Goal: Information Seeking & Learning: Learn about a topic

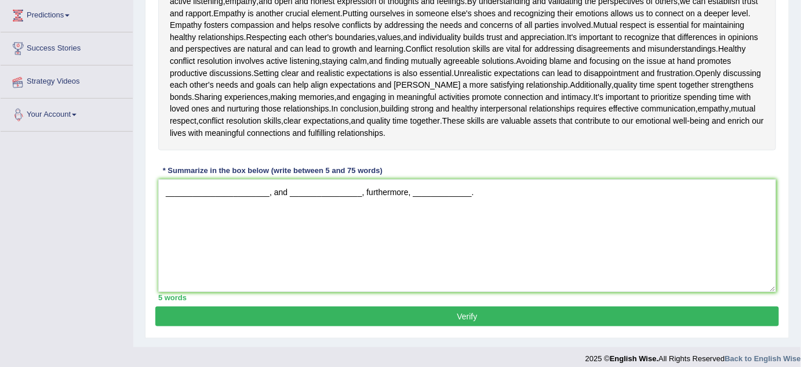
scroll to position [281, 0]
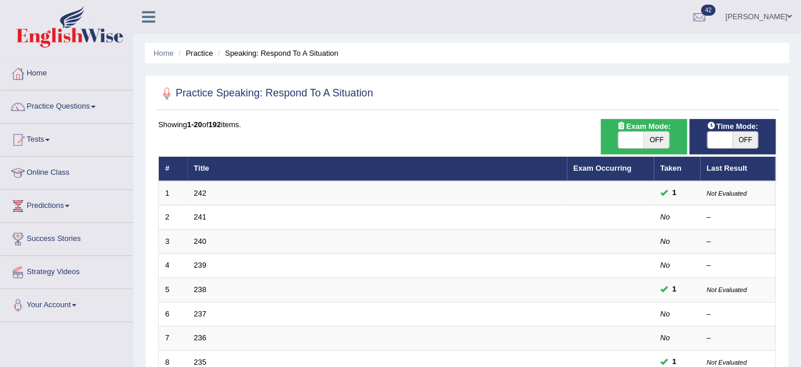
click at [763, 20] on link "[PERSON_NAME]" at bounding box center [759, 15] width 84 height 30
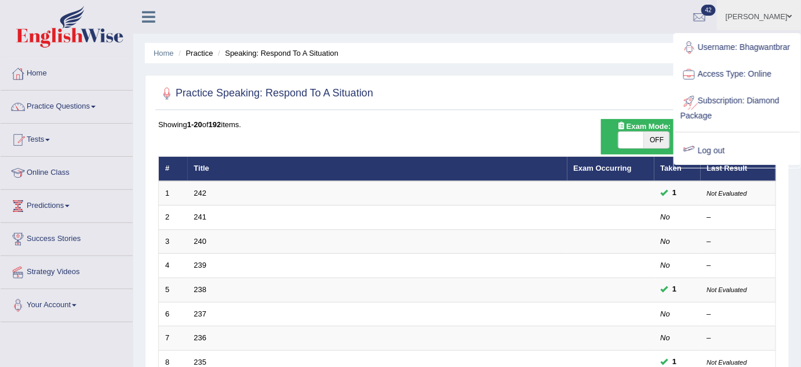
click at [713, 146] on link "Log out" at bounding box center [737, 150] width 125 height 27
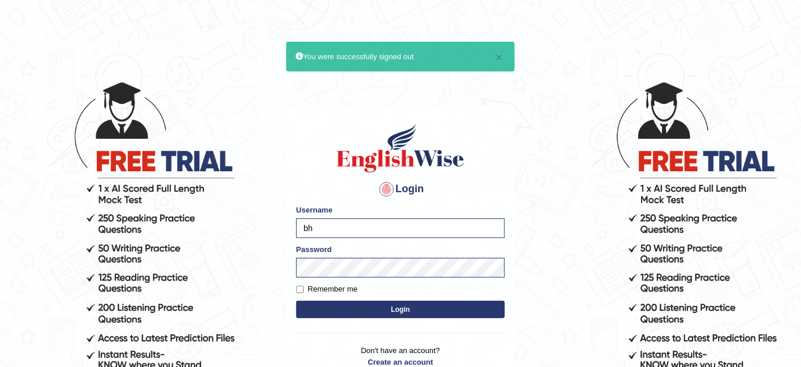
type input "b"
click at [357, 231] on input "niranjan" at bounding box center [400, 228] width 209 height 20
type input "niranjan_paramatta"
click at [349, 306] on button "Login" at bounding box center [400, 308] width 209 height 17
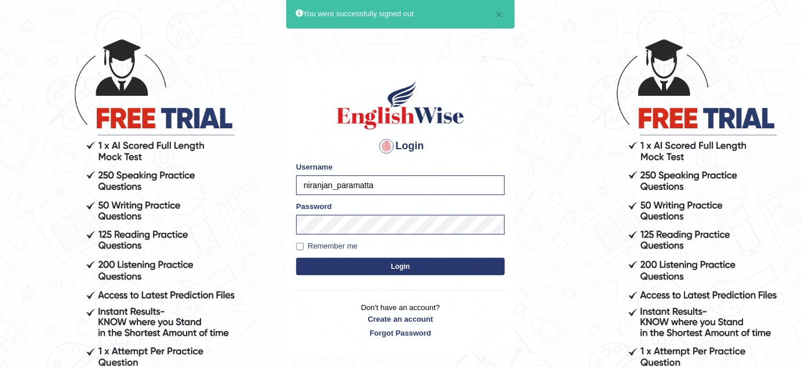
scroll to position [103, 0]
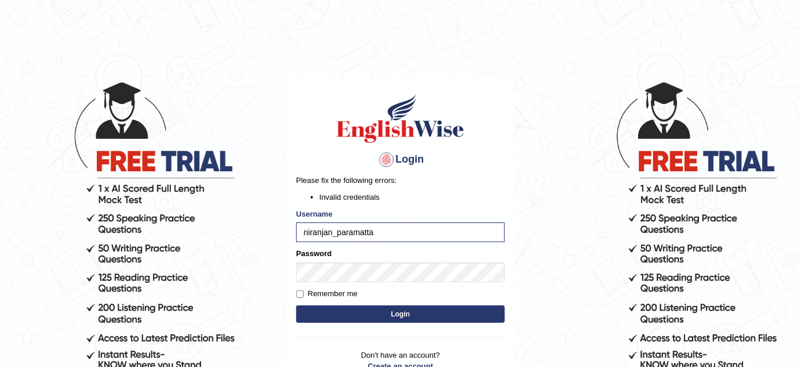
click at [385, 315] on button "Login" at bounding box center [400, 313] width 209 height 17
click at [348, 231] on input "niranjan_paramatta" at bounding box center [400, 232] width 209 height 20
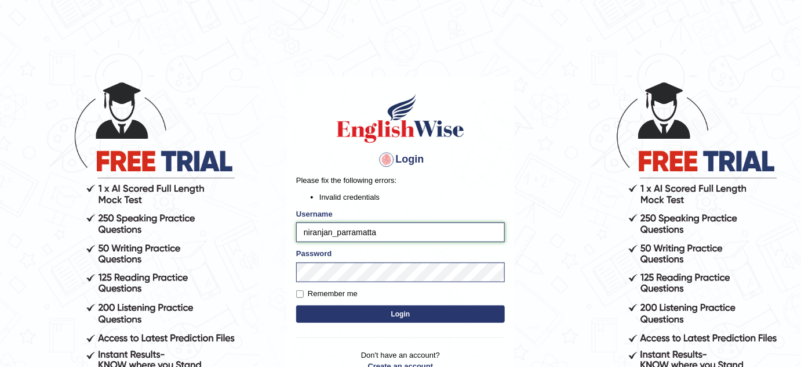
type input "niranjan_parramatta"
click at [363, 306] on button "Login" at bounding box center [400, 313] width 209 height 17
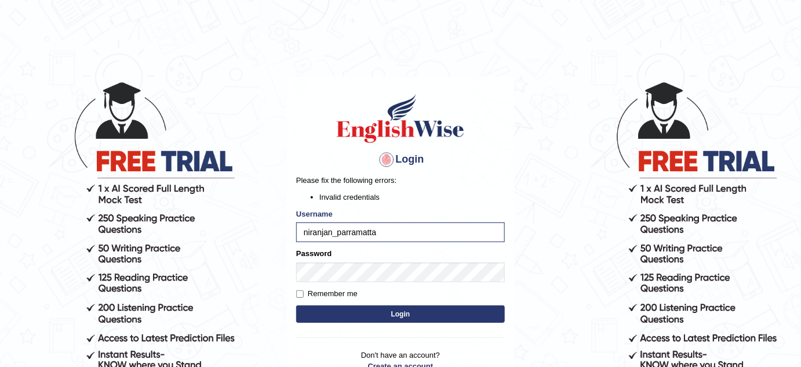
click at [353, 307] on button "Login" at bounding box center [400, 313] width 209 height 17
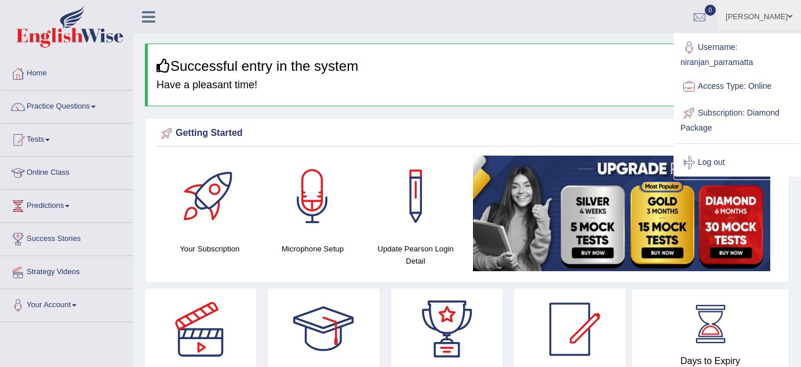
click at [637, 71] on h3 "Successful entry in the system" at bounding box center [469, 66] width 624 height 15
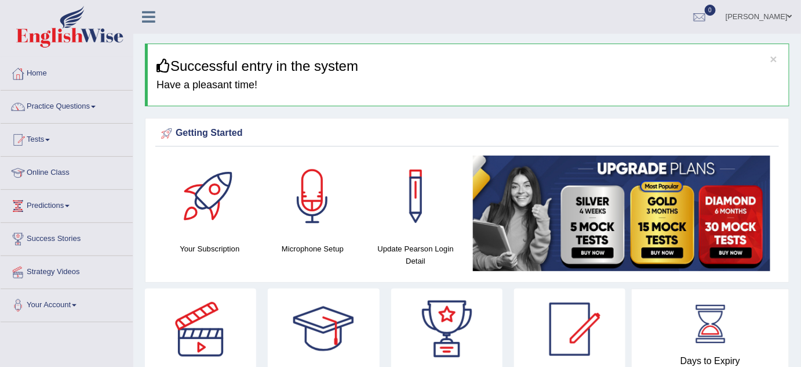
scroll to position [52, 0]
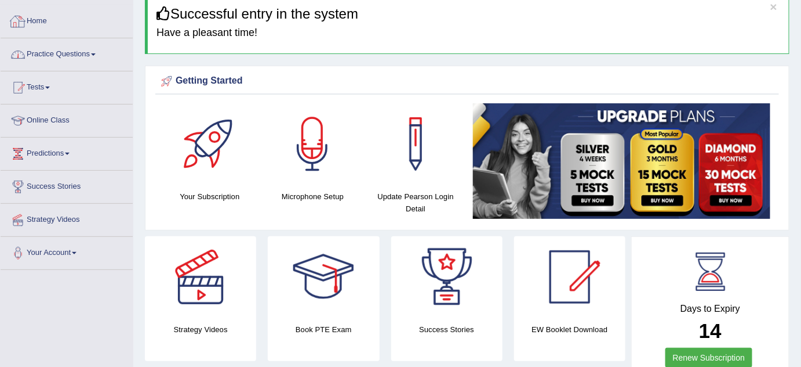
click at [83, 48] on link "Practice Questions" at bounding box center [67, 52] width 132 height 29
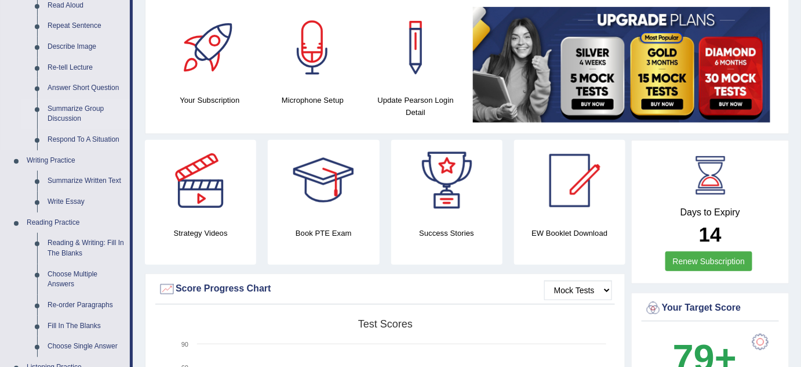
scroll to position [158, 0]
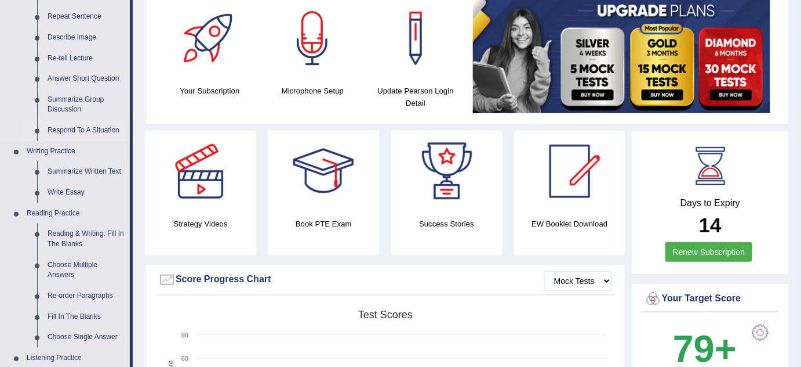
click at [81, 128] on link "Respond To A Situation" at bounding box center [86, 130] width 88 height 21
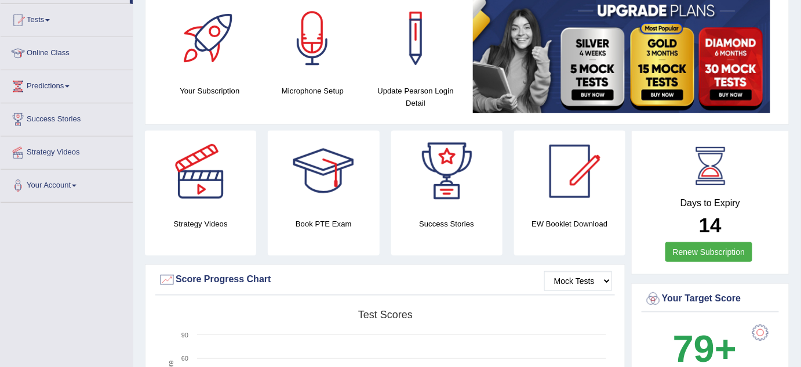
scroll to position [164, 0]
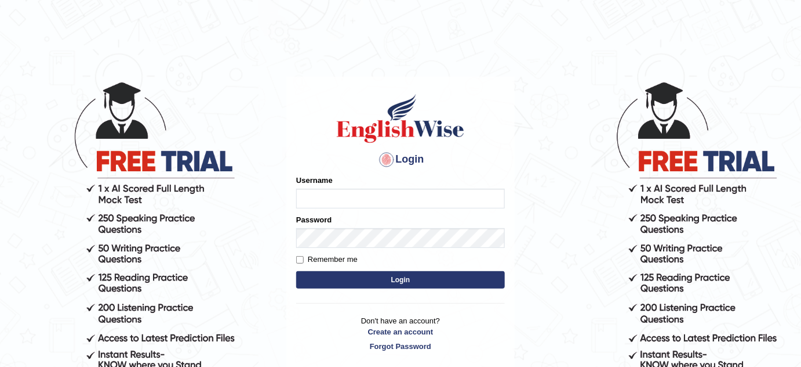
type input "niranjan_parramatta"
click at [358, 276] on button "Login" at bounding box center [400, 279] width 209 height 17
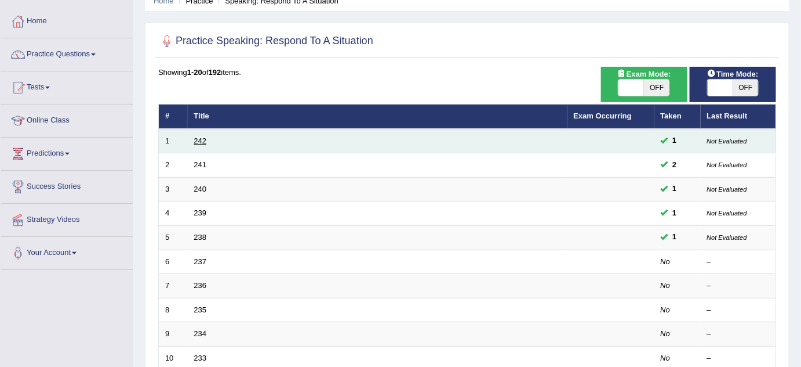
click at [202, 136] on link "242" at bounding box center [200, 140] width 13 height 9
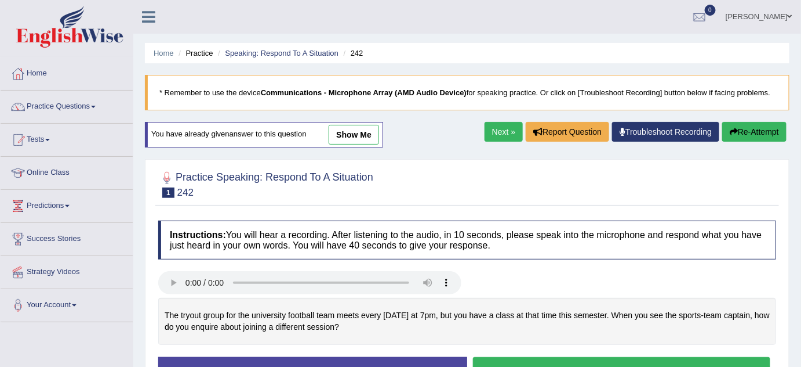
click at [343, 131] on link "show me" at bounding box center [354, 135] width 50 height 20
click at [353, 134] on div "Home Practice Speaking: Respond To A Situation 242 * Remember to use the device…" at bounding box center [467, 290] width 668 height 580
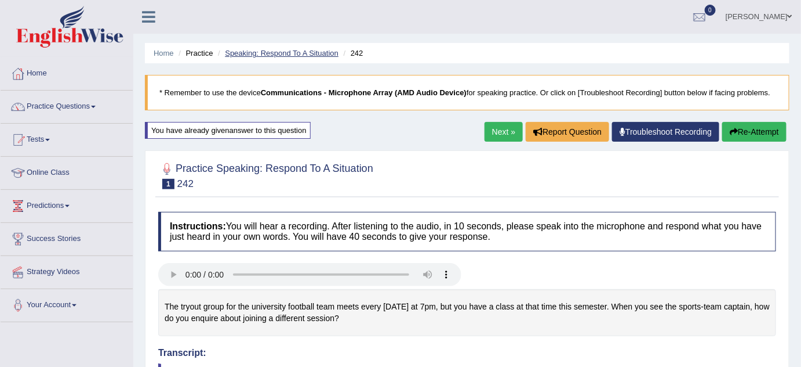
click at [300, 52] on link "Speaking: Respond To A Situation" at bounding box center [282, 53] width 114 height 9
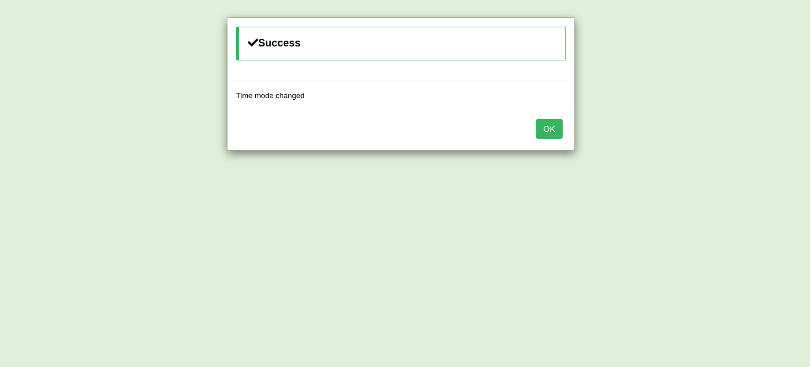
drag, startPoint x: 542, startPoint y: 129, endPoint x: 390, endPoint y: 131, distance: 151.4
click at [541, 129] on button "OK" at bounding box center [549, 129] width 27 height 20
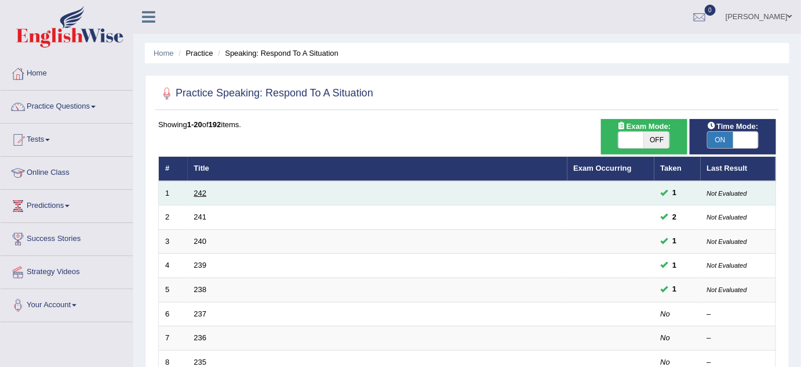
click at [201, 190] on link "242" at bounding box center [200, 192] width 13 height 9
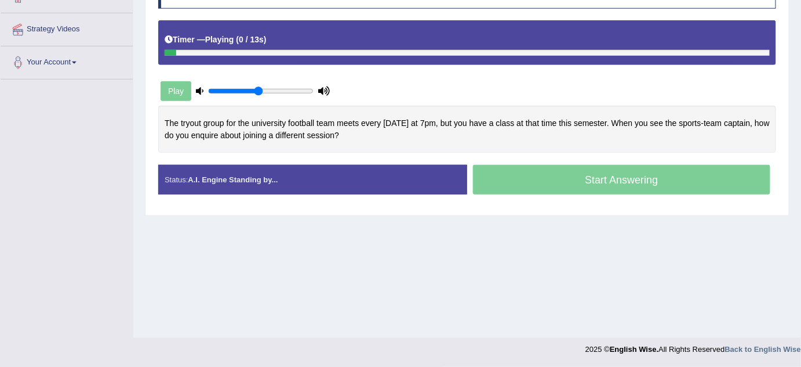
click at [208, 100] on div "Play" at bounding box center [245, 91] width 174 height 29
drag, startPoint x: 209, startPoint y: 90, endPoint x: 195, endPoint y: 79, distance: 17.3
type input "0.05"
click at [208, 86] on input "range" at bounding box center [261, 90] width 106 height 9
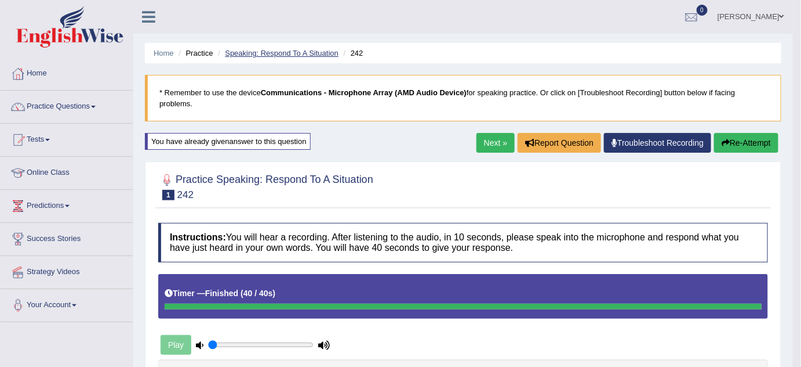
click at [314, 50] on link "Speaking: Respond To A Situation" at bounding box center [282, 53] width 114 height 9
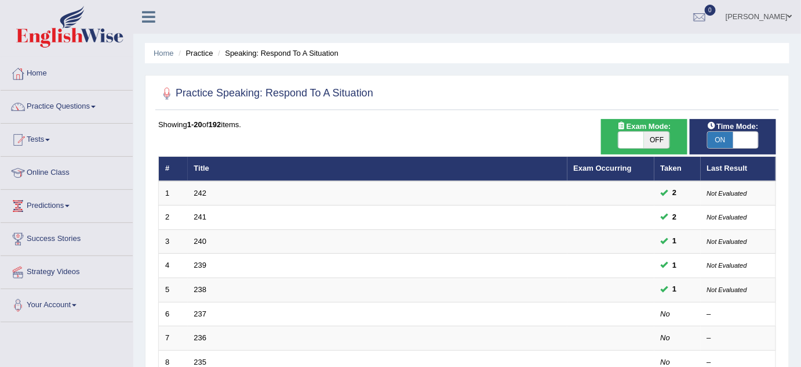
click at [720, 137] on span "ON" at bounding box center [721, 140] width 26 height 16
checkbox input "false"
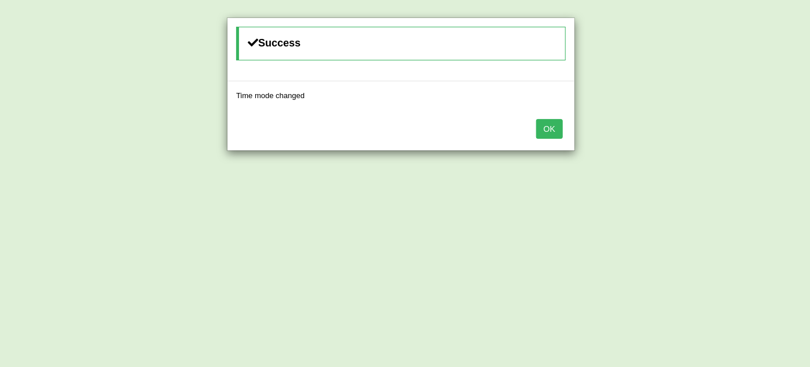
click at [556, 123] on button "OK" at bounding box center [549, 129] width 27 height 20
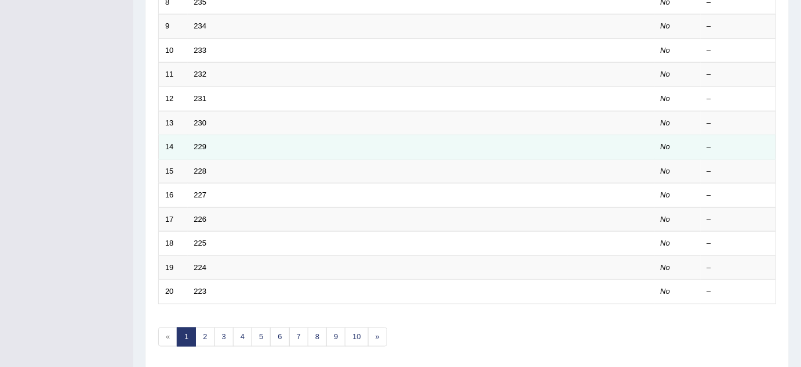
scroll to position [396, 0]
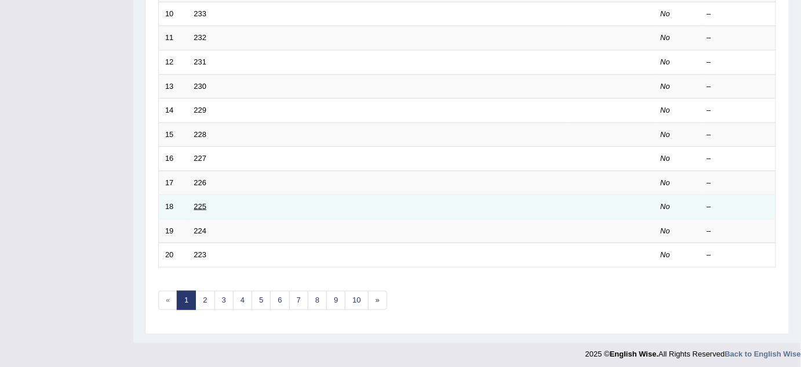
click at [198, 202] on link "225" at bounding box center [200, 206] width 13 height 9
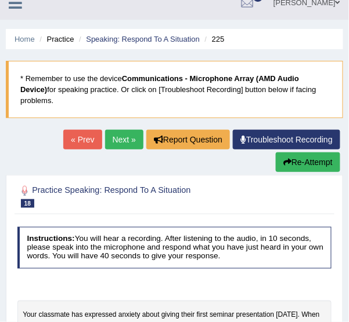
scroll to position [12, 0]
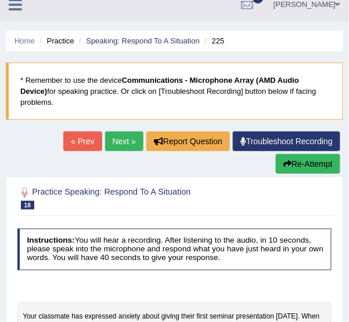
click at [114, 132] on link "Next »" at bounding box center [124, 142] width 38 height 20
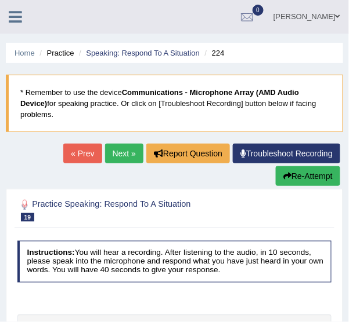
drag, startPoint x: 113, startPoint y: 141, endPoint x: 8, endPoint y: 122, distance: 107.3
click at [113, 144] on link "Next »" at bounding box center [124, 154] width 38 height 20
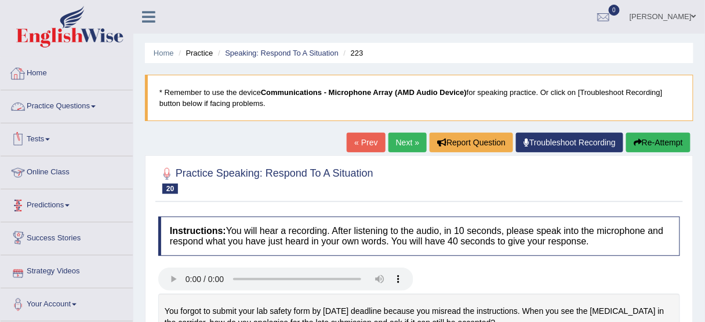
click at [64, 100] on link "Practice Questions" at bounding box center [67, 104] width 132 height 29
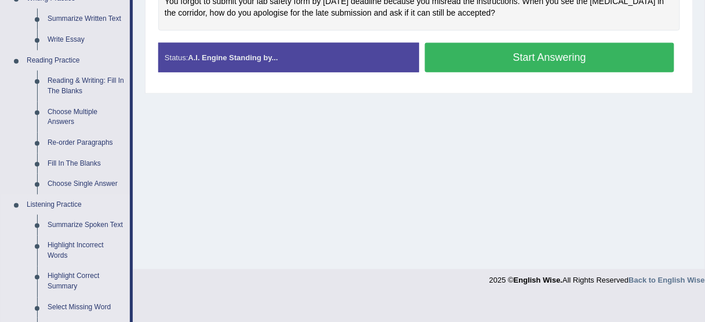
scroll to position [325, 0]
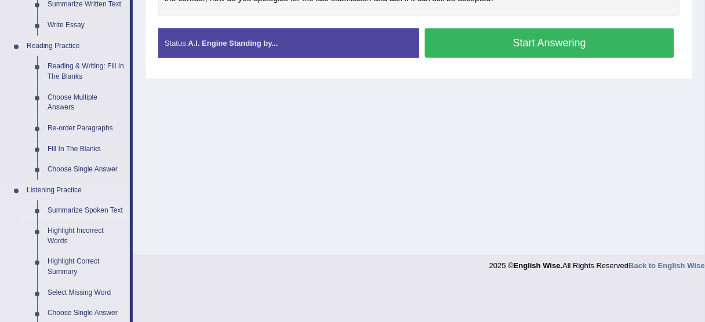
click at [85, 209] on link "Summarize Spoken Text" at bounding box center [86, 211] width 88 height 21
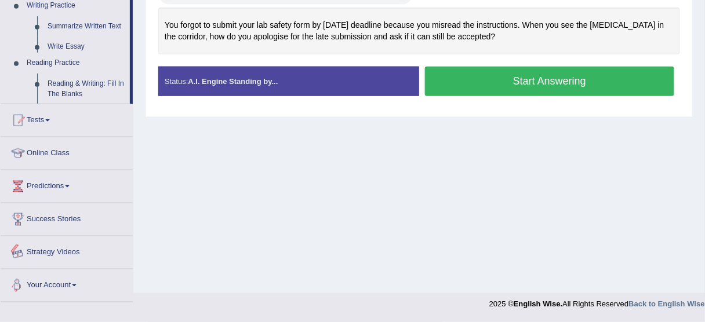
scroll to position [596, 0]
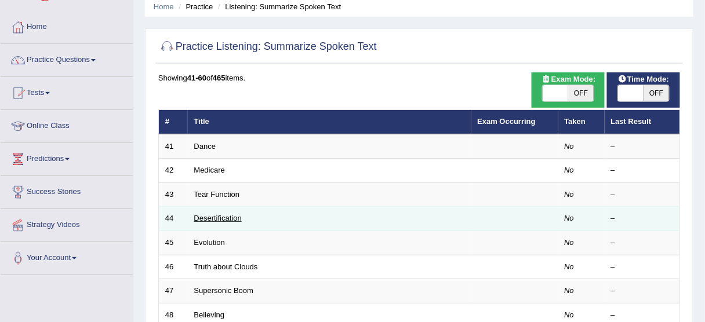
click at [223, 214] on link "Desertification" at bounding box center [218, 218] width 48 height 9
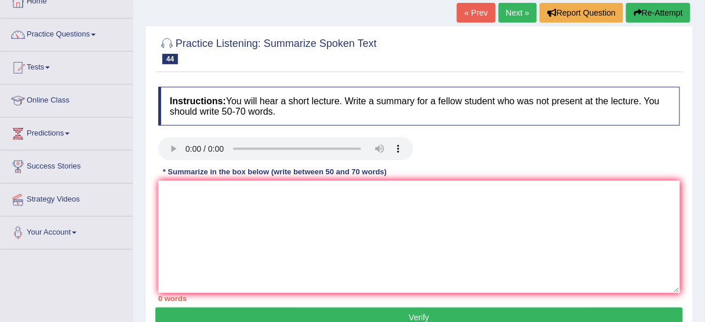
scroll to position [93, 0]
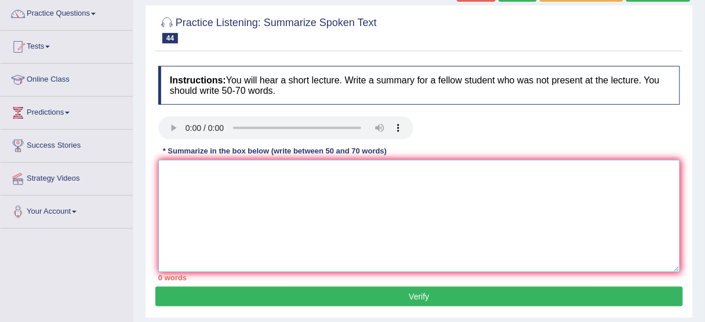
click at [201, 171] on textarea at bounding box center [419, 216] width 522 height 113
paste textarea "The speaker provided a comprehensive overview of [main topic], highlighting sev…"
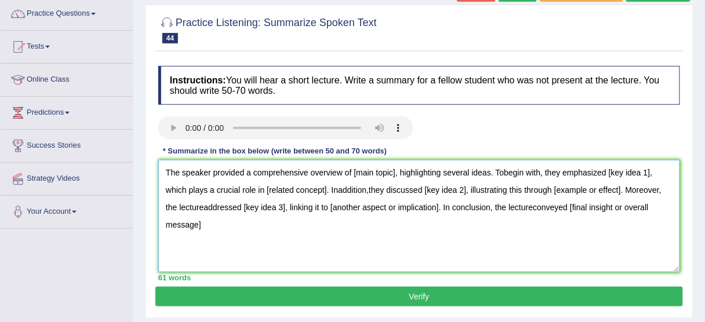
drag, startPoint x: 353, startPoint y: 169, endPoint x: 397, endPoint y: 180, distance: 46.0
click at [397, 180] on textarea "The speaker provided a comprehensive overview of [main topic], highlighting sev…" at bounding box center [419, 216] width 522 height 113
click at [519, 165] on textarea "The speaker provided a comprehensive overview of climate change, highlighting s…" at bounding box center [419, 216] width 522 height 113
click at [514, 167] on textarea "The speaker provided a comprehensive overview of climate change, highlighting s…" at bounding box center [419, 216] width 522 height 113
drag, startPoint x: 622, startPoint y: 173, endPoint x: 669, endPoint y: 178, distance: 46.7
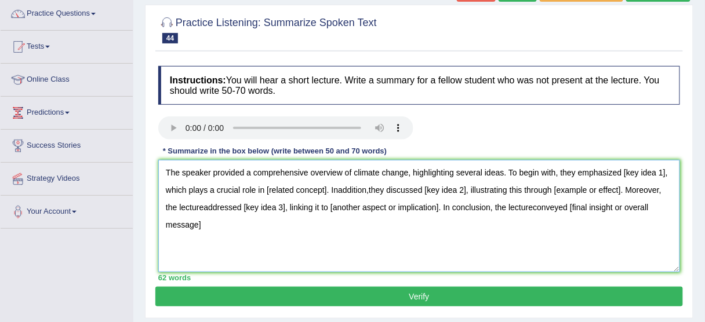
click at [667, 176] on textarea "The speaker provided a comprehensive overview of climate change, highlighting s…" at bounding box center [419, 216] width 522 height 113
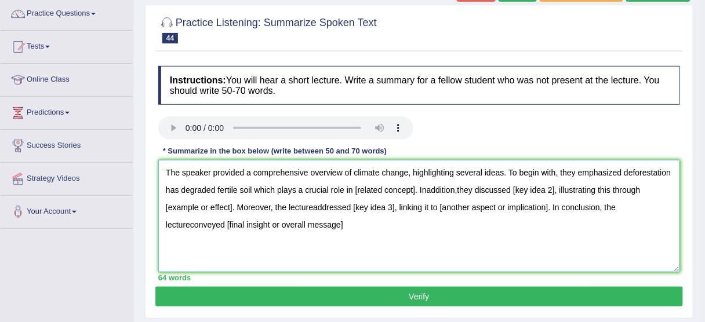
click at [623, 171] on textarea "The speaker provided a comprehensive overview of climate change, highlighting s…" at bounding box center [419, 216] width 522 height 113
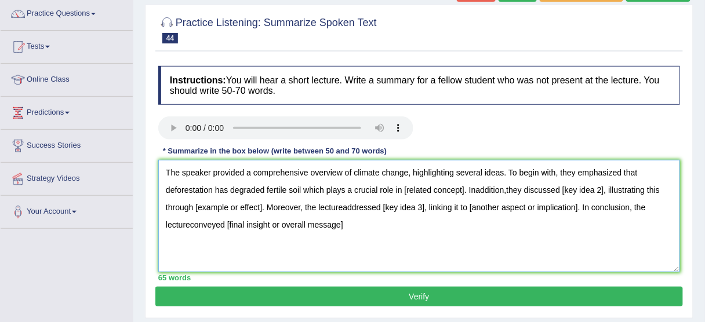
drag, startPoint x: 621, startPoint y: 171, endPoint x: 604, endPoint y: 171, distance: 16.2
click at [609, 171] on textarea "The speaker provided a comprehensive overview of climate change, highlighting s…" at bounding box center [419, 216] width 522 height 113
drag, startPoint x: 604, startPoint y: 171, endPoint x: 598, endPoint y: 176, distance: 7.9
click at [604, 172] on textarea "The speaker provided a comprehensive overview of climate change, highlighting s…" at bounding box center [419, 216] width 522 height 113
click at [624, 147] on div "Instructions: You will hear a short lecture. Write a summary for a fellow stude…" at bounding box center [419, 173] width 528 height 227
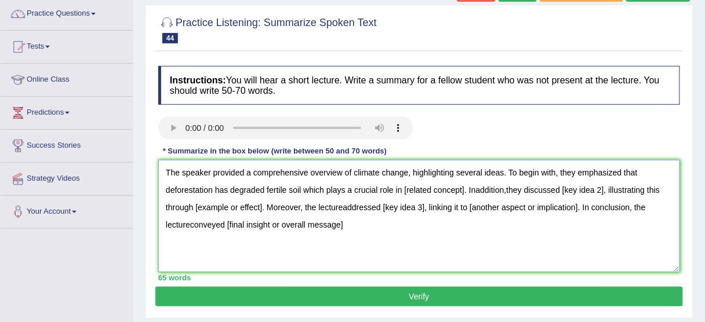
click at [303, 189] on textarea "The speaker provided a comprehensive overview of climate change, highlighting s…" at bounding box center [419, 216] width 522 height 113
drag, startPoint x: 407, startPoint y: 187, endPoint x: 465, endPoint y: 194, distance: 59.1
click at [465, 194] on textarea "The speaker provided a comprehensive overview of climate change, highlighting s…" at bounding box center [419, 216] width 522 height 113
click at [483, 188] on textarea "The speaker provided a comprehensive overview of climate change, highlighting s…" at bounding box center [419, 216] width 522 height 113
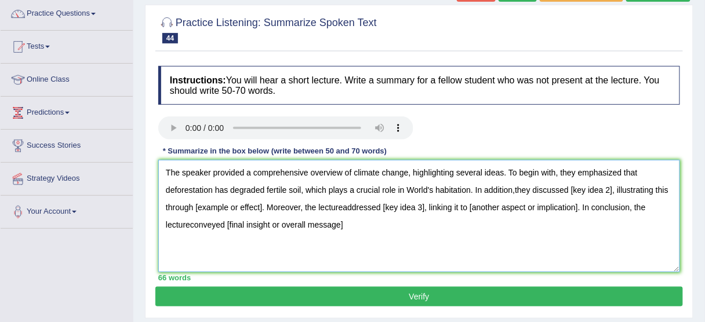
drag, startPoint x: 570, startPoint y: 188, endPoint x: 612, endPoint y: 193, distance: 42.1
click at [612, 193] on textarea "The speaker provided a comprehensive overview of climate change, highlighting s…" at bounding box center [419, 216] width 522 height 113
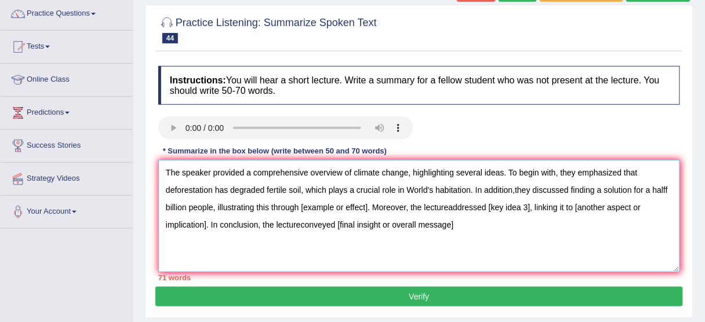
drag, startPoint x: 300, startPoint y: 206, endPoint x: 368, endPoint y: 216, distance: 68.5
click at [368, 216] on textarea "The speaker provided a comprehensive overview of climate change, highlighting s…" at bounding box center [419, 216] width 522 height 113
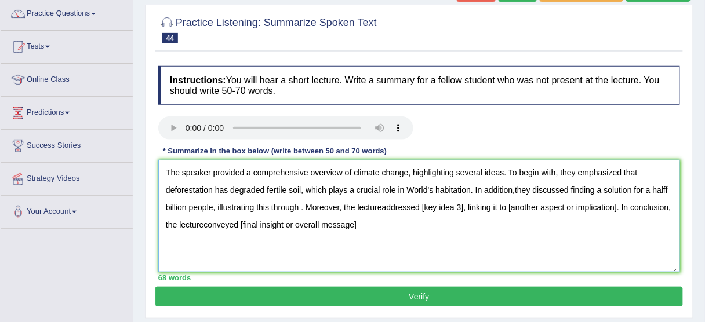
click at [368, 216] on textarea "The speaker provided a comprehensive overview of climate change, highlighting s…" at bounding box center [419, 216] width 522 height 113
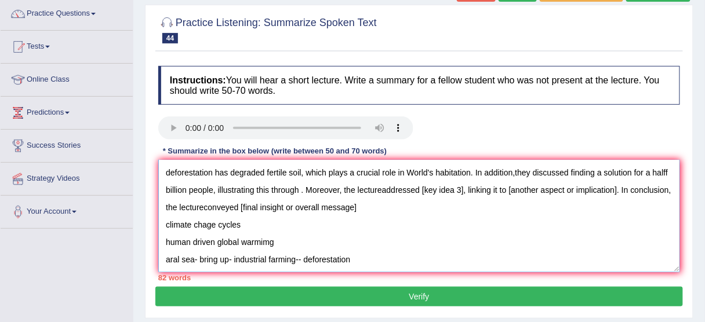
scroll to position [27, 0]
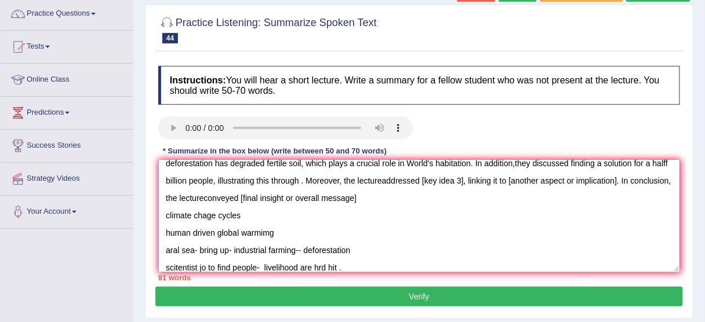
click at [259, 216] on textarea "The speaker provided a comprehensive overview of climate change, highlighting s…" at bounding box center [419, 216] width 522 height 113
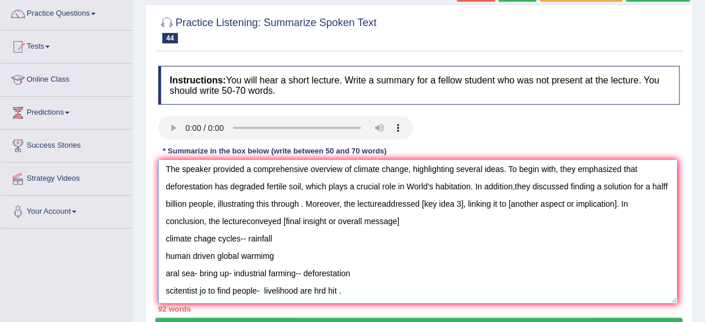
scroll to position [0, 0]
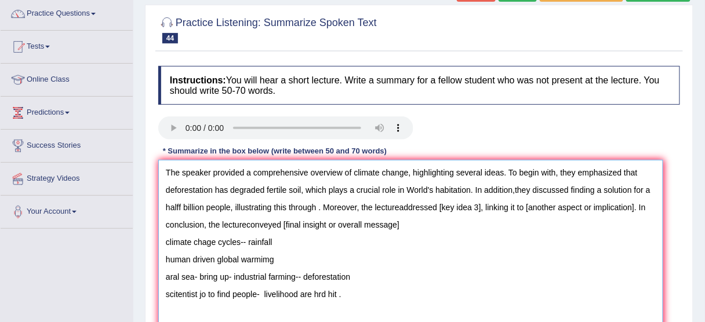
drag, startPoint x: 678, startPoint y: 270, endPoint x: 661, endPoint y: 344, distance: 76.2
click at [661, 230] on html "Toggle navigation Home Practice Questions Speaking Practice Read Aloud Repeat S…" at bounding box center [352, 68] width 705 height 322
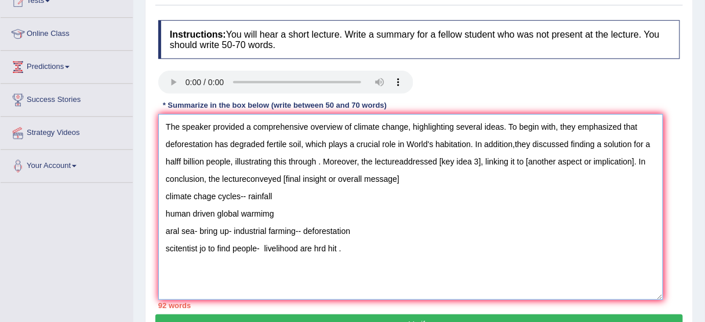
scroll to position [139, 0]
drag, startPoint x: 167, startPoint y: 121, endPoint x: 346, endPoint y: 256, distance: 224.3
click at [346, 256] on textarea "The speaker provided a comprehensive overview of climate change, highlighting s…" at bounding box center [410, 207] width 505 height 186
click at [338, 218] on textarea "The speaker provided a comprehensive overview of climate change, highlighting s…" at bounding box center [410, 207] width 505 height 186
drag, startPoint x: 410, startPoint y: 180, endPoint x: 168, endPoint y: 123, distance: 249.0
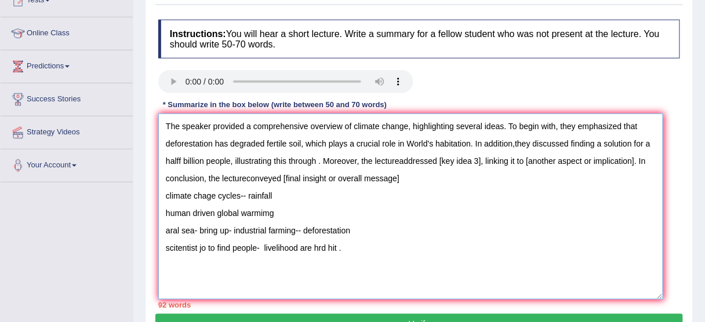
click at [168, 123] on textarea "The speaker provided a comprehensive overview of climate change, highlighting s…" at bounding box center [410, 207] width 505 height 186
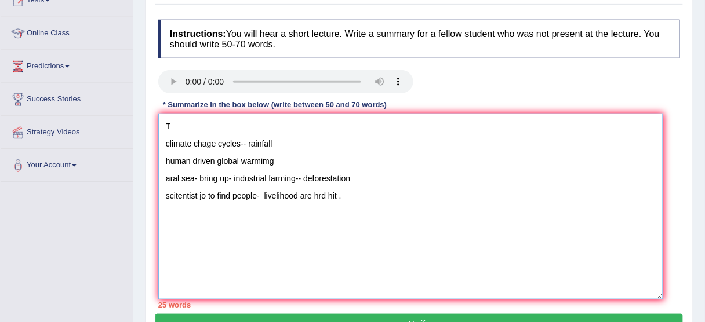
drag, startPoint x: 335, startPoint y: 194, endPoint x: 163, endPoint y: 146, distance: 178.3
click at [163, 146] on textarea "T climate chage cycles-- rainfall human driven global warmimg aral sea- bring u…" at bounding box center [410, 207] width 505 height 186
click at [206, 219] on textarea "T climate chage cycles-- rainfall human driven global warmimg aral sea- bring u…" at bounding box center [410, 207] width 505 height 186
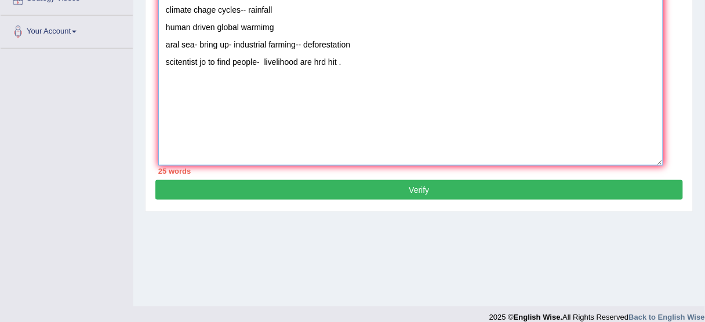
scroll to position [278, 0]
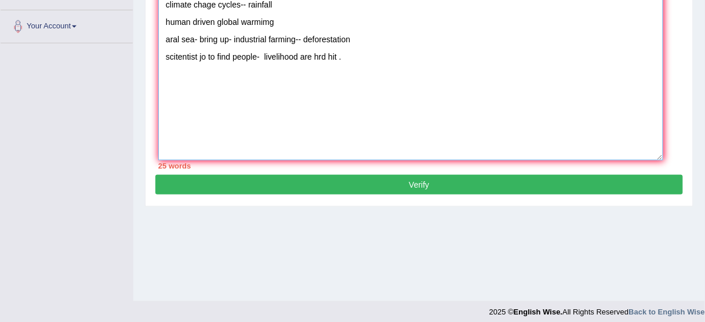
type textarea "T climate chage cycles-- rainfall human driven global warmimg aral sea- bring u…"
click at [303, 187] on button "Verify" at bounding box center [419, 185] width 528 height 20
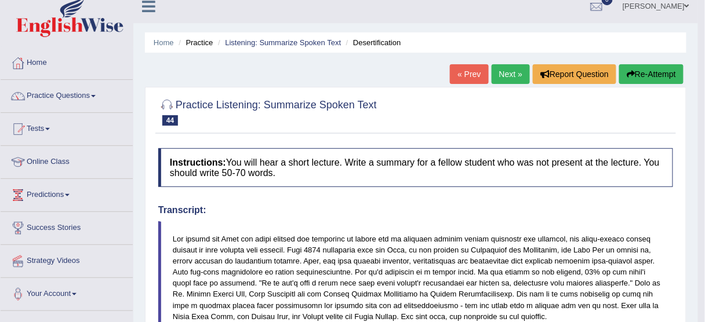
scroll to position [0, 0]
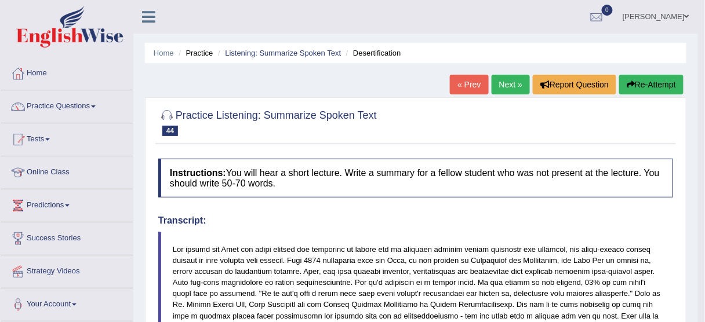
drag, startPoint x: 632, startPoint y: 81, endPoint x: 628, endPoint y: 73, distance: 8.3
click at [632, 78] on button "Re-Attempt" at bounding box center [651, 85] width 64 height 20
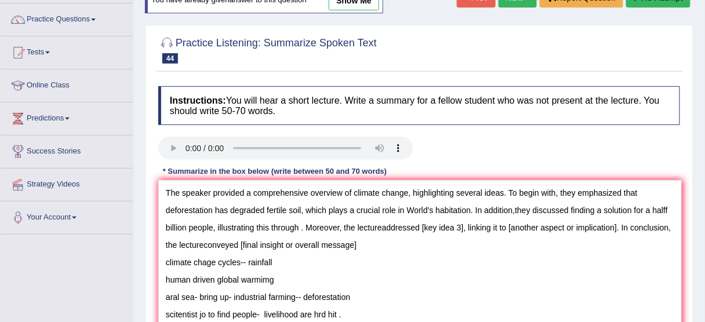
drag, startPoint x: 678, startPoint y: 288, endPoint x: 552, endPoint y: 211, distance: 147.6
click at [677, 235] on html "Toggle navigation Home Practice Questions Speaking Practice Read Aloud Repeat S…" at bounding box center [352, 74] width 705 height 322
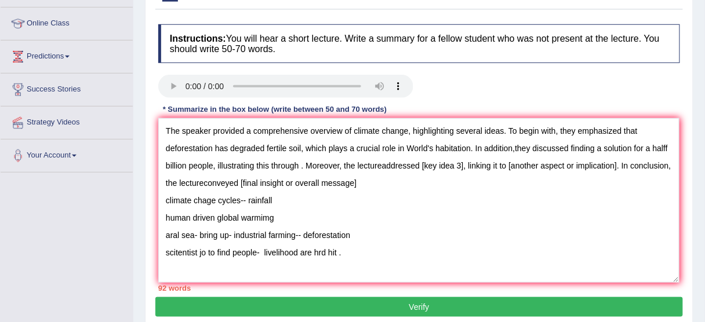
scroll to position [133, 0]
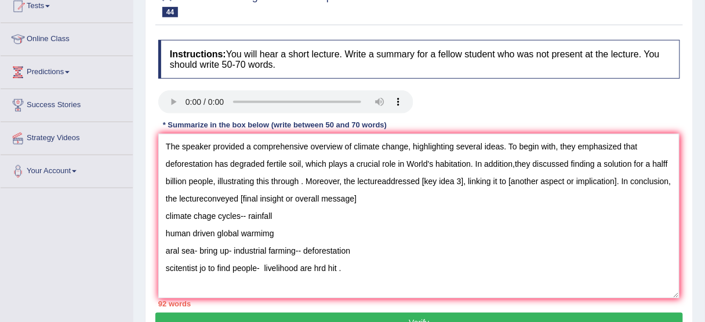
click at [406, 146] on textarea "The speaker provided a comprehensive overview of climate change, highlighting s…" at bounding box center [418, 216] width 521 height 165
click at [357, 197] on textarea "The speaker provided a comprehensive overview of climate changecycles, highligh…" at bounding box center [418, 216] width 521 height 165
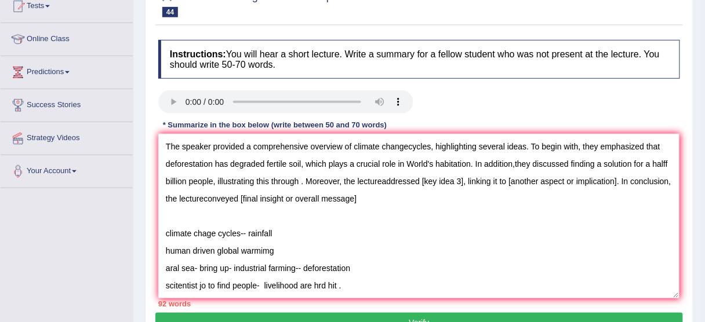
drag, startPoint x: 166, startPoint y: 159, endPoint x: 302, endPoint y: 162, distance: 136.3
click at [302, 162] on textarea "The speaker provided a comprehensive overview of climate changecycles, highligh…" at bounding box center [418, 216] width 521 height 165
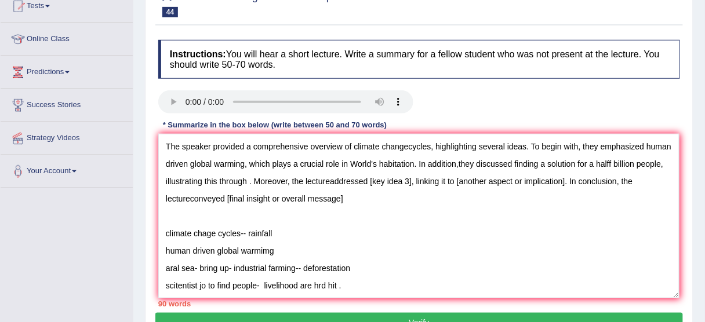
drag, startPoint x: 350, startPoint y: 158, endPoint x: 414, endPoint y: 161, distance: 63.9
click at [414, 161] on textarea "The speaker provided a comprehensive overview of climate changecycles, highligh…" at bounding box center [418, 216] width 521 height 165
drag, startPoint x: 507, startPoint y: 162, endPoint x: 654, endPoint y: 159, distance: 146.8
click at [652, 158] on textarea "The speaker provided a comprehensive overview of climate changecycles, highligh…" at bounding box center [418, 216] width 521 height 165
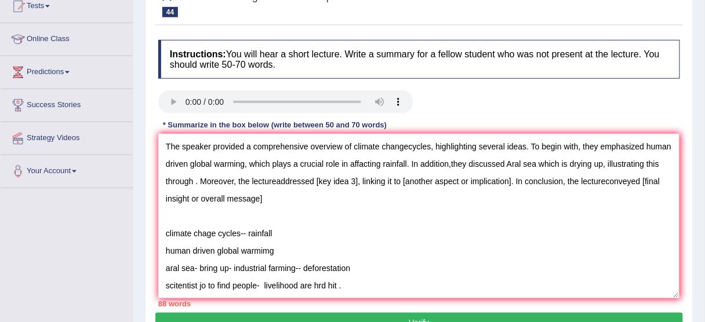
drag, startPoint x: 194, startPoint y: 178, endPoint x: 202, endPoint y: 179, distance: 8.1
click at [194, 178] on textarea "The speaker provided a comprehensive overview of climate changecycles, highligh…" at bounding box center [418, 216] width 521 height 165
drag, startPoint x: 233, startPoint y: 267, endPoint x: 360, endPoint y: 267, distance: 126.4
click at [360, 267] on textarea "The speaker provided a comprehensive overview of climate changecycles, highligh…" at bounding box center [418, 216] width 521 height 165
click at [243, 179] on textarea "The speaker provided a comprehensive overview of climate changecycles, highligh…" at bounding box center [418, 216] width 521 height 165
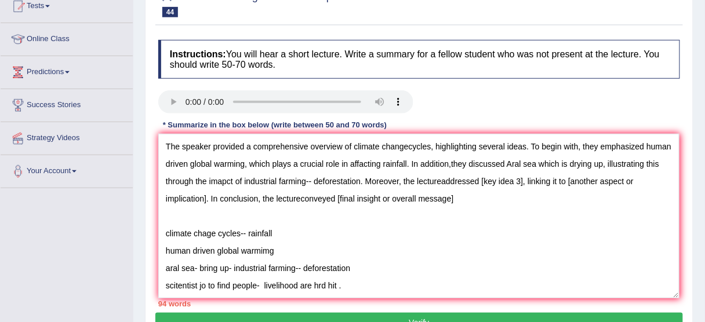
click at [314, 180] on textarea "The speaker provided a comprehensive overview of climate changecycles, highligh…" at bounding box center [418, 216] width 521 height 165
click at [451, 177] on textarea "The speaker provided a comprehensive overview of climate changecycles, highligh…" at bounding box center [418, 216] width 521 height 165
drag, startPoint x: 197, startPoint y: 284, endPoint x: 157, endPoint y: 279, distance: 39.8
click at [157, 279] on div "Instructions: You will hear a short lecture. Write a summary for a fellow stude…" at bounding box center [419, 173] width 528 height 279
drag, startPoint x: 490, startPoint y: 176, endPoint x: 532, endPoint y: 187, distance: 43.3
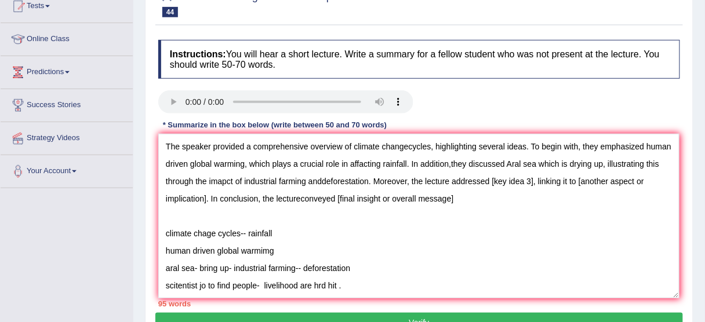
click at [532, 187] on textarea "The speaker provided a comprehensive overview of climate changecycles, highligh…" at bounding box center [418, 216] width 521 height 165
click at [488, 176] on textarea "The speaker provided a comprehensive overview of climate changecycles, highligh…" at bounding box center [418, 216] width 521 height 165
click at [563, 177] on textarea "The speaker provided a comprehensive overview of climate changecycles, highligh…" at bounding box center [418, 216] width 521 height 165
drag, startPoint x: 612, startPoint y: 179, endPoint x: 215, endPoint y: 193, distance: 397.5
click at [215, 193] on textarea "The speaker provided a comprehensive overview of climate changecycles, highligh…" at bounding box center [418, 216] width 521 height 165
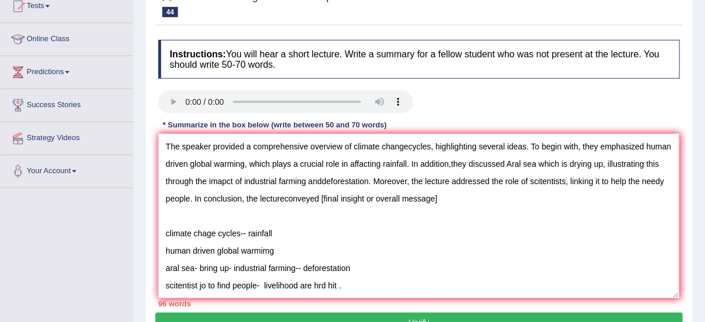
click at [285, 197] on textarea "The speaker provided a comprehensive overview of climate changecycles, highligh…" at bounding box center [418, 216] width 521 height 165
drag, startPoint x: 321, startPoint y: 195, endPoint x: 455, endPoint y: 197, distance: 133.4
click at [454, 197] on textarea "The speaker provided a comprehensive overview of climate changecycles, highligh…" at bounding box center [418, 216] width 521 height 165
click at [322, 197] on textarea "The speaker provided a comprehensive overview of climate changecycles, highligh…" at bounding box center [418, 216] width 521 height 165
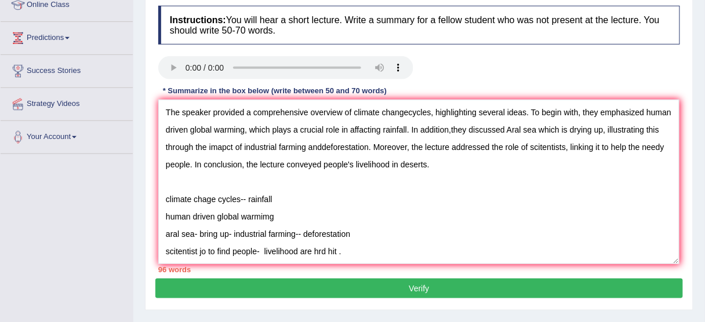
scroll to position [286, 0]
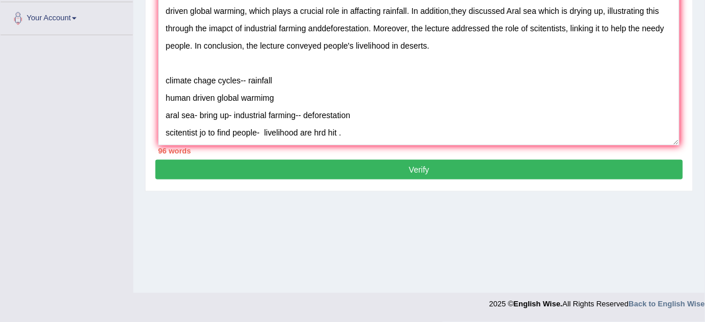
drag, startPoint x: 166, startPoint y: 220, endPoint x: 406, endPoint y: 298, distance: 252.2
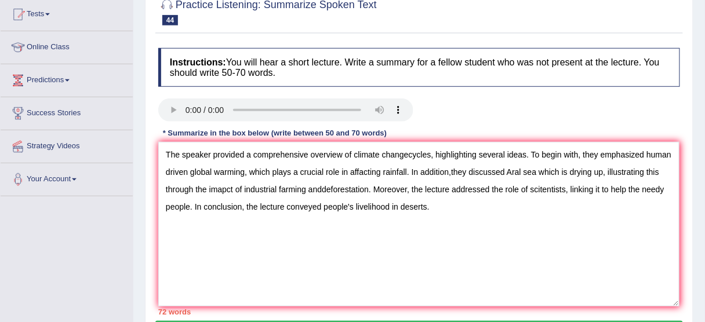
scroll to position [147, 0]
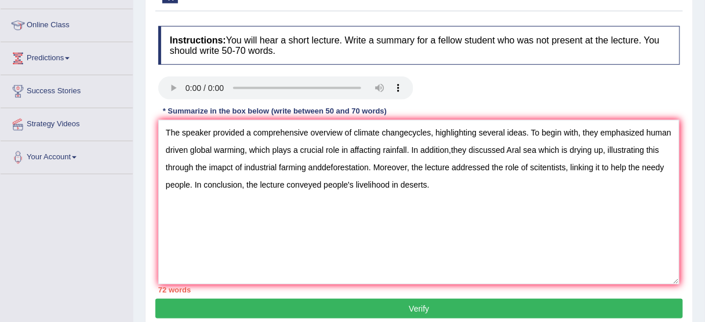
drag, startPoint x: 523, startPoint y: 133, endPoint x: 433, endPoint y: 136, distance: 89.9
click at [433, 136] on textarea "The speaker provided a comprehensive overview of climate changecycles, highligh…" at bounding box center [418, 202] width 521 height 165
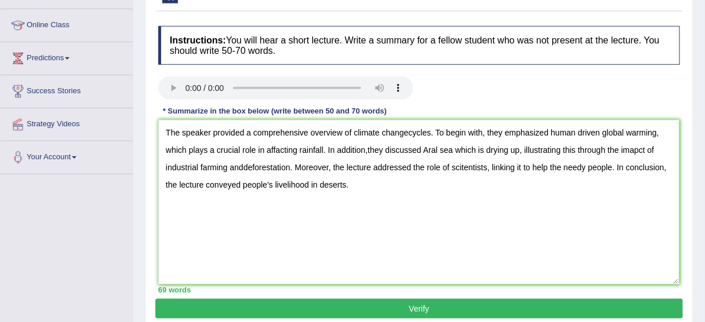
click at [409, 130] on textarea "The speaker provided a comprehensive overview of climate changecycles. To begin…" at bounding box center [418, 202] width 521 height 165
click at [243, 164] on textarea "The speaker provided a comprehensive overview of climate change cycles. To begi…" at bounding box center [418, 202] width 521 height 165
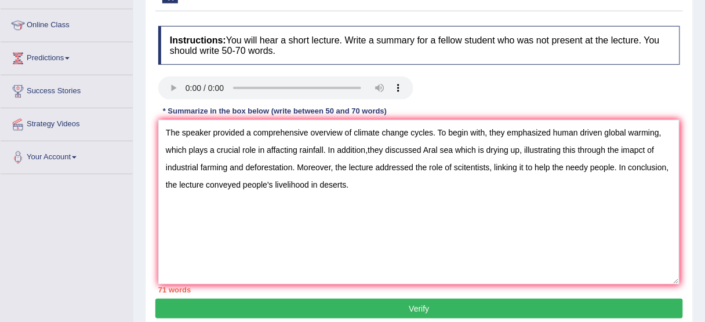
click at [365, 147] on textarea "The speaker provided a comprehensive overview of climate change cycles. To begi…" at bounding box center [418, 202] width 521 height 165
click at [590, 165] on textarea "The speaker provided a comprehensive overview of climate change cycles. To begi…" at bounding box center [418, 202] width 521 height 165
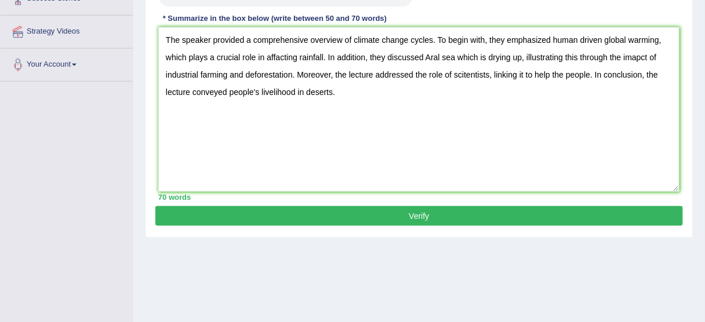
scroll to position [194, 0]
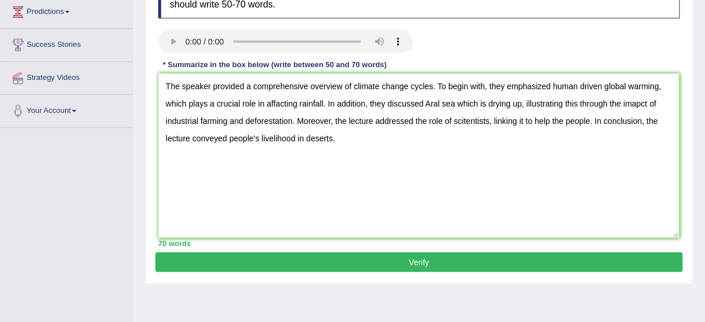
type textarea "The speaker provided a comprehensive overview of climate change cycles. To begi…"
drag, startPoint x: 427, startPoint y: 257, endPoint x: 423, endPoint y: 246, distance: 12.3
click at [427, 257] on button "Verify" at bounding box center [419, 263] width 528 height 20
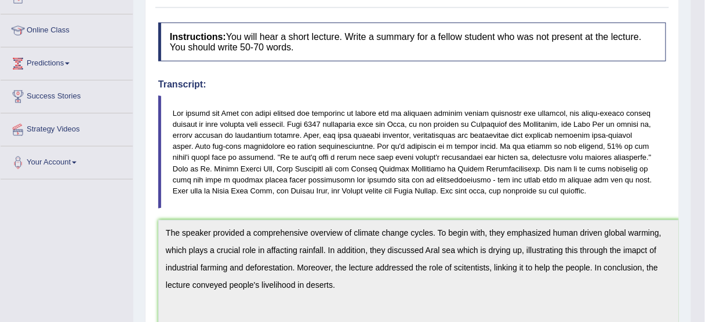
scroll to position [0, 0]
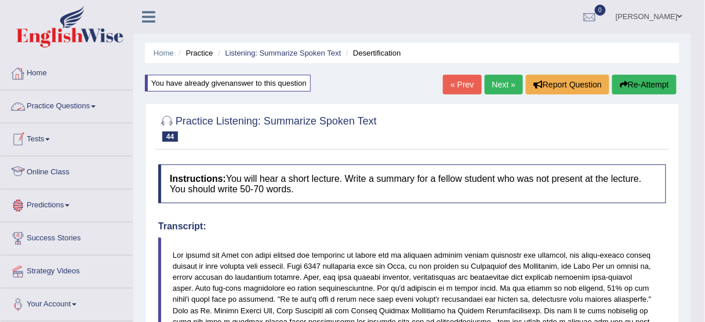
click at [106, 96] on link "Practice Questions" at bounding box center [67, 104] width 132 height 29
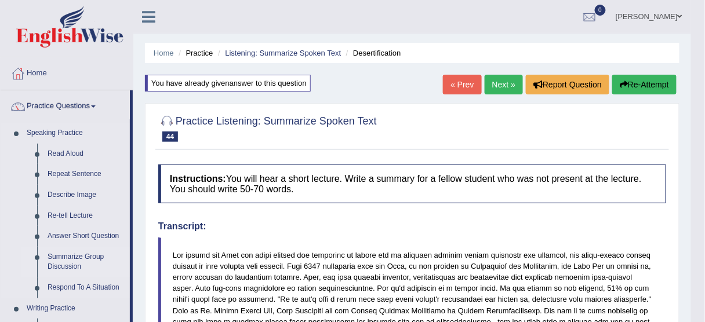
click at [97, 251] on link "Summarize Group Discussion" at bounding box center [86, 262] width 88 height 31
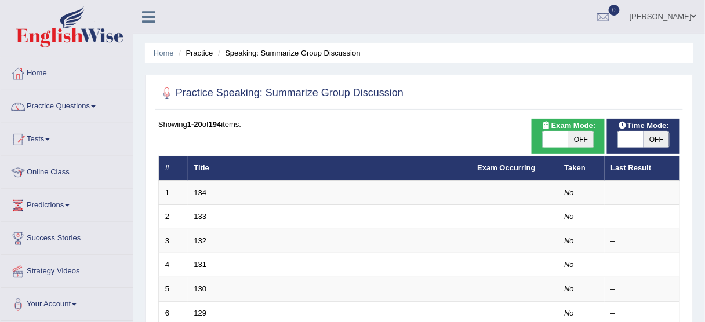
click at [665, 136] on span "OFF" at bounding box center [657, 140] width 26 height 16
checkbox input "true"
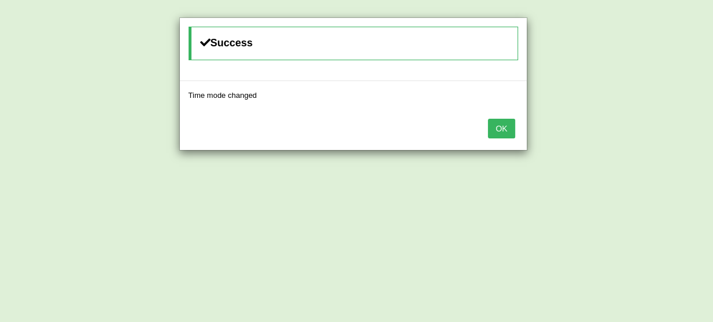
click at [494, 135] on button "OK" at bounding box center [501, 129] width 27 height 20
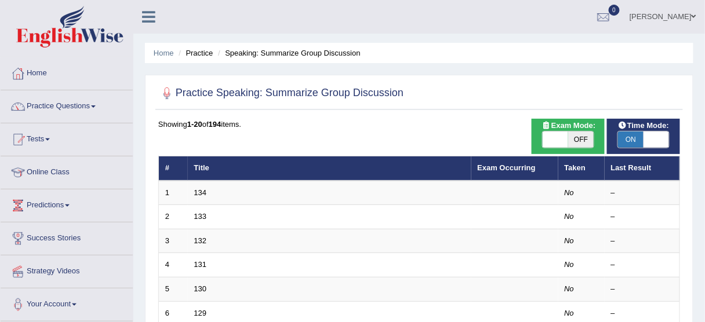
click at [577, 143] on span "OFF" at bounding box center [581, 140] width 26 height 16
checkbox input "true"
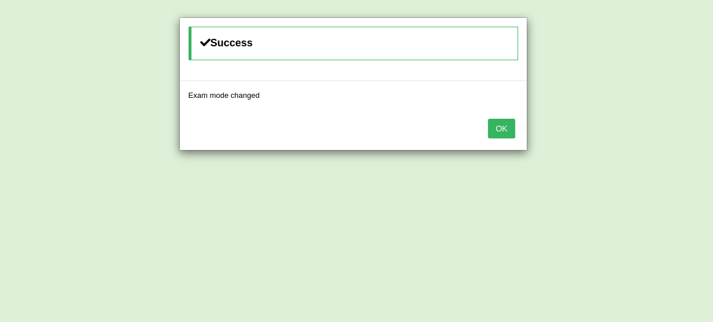
click at [494, 125] on button "OK" at bounding box center [501, 129] width 27 height 20
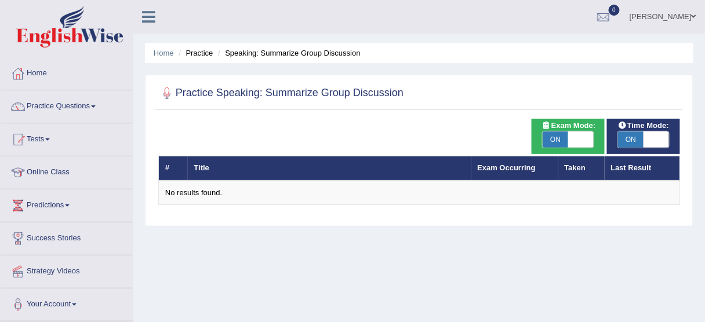
click at [552, 142] on span "ON" at bounding box center [556, 140] width 26 height 16
checkbox input "false"
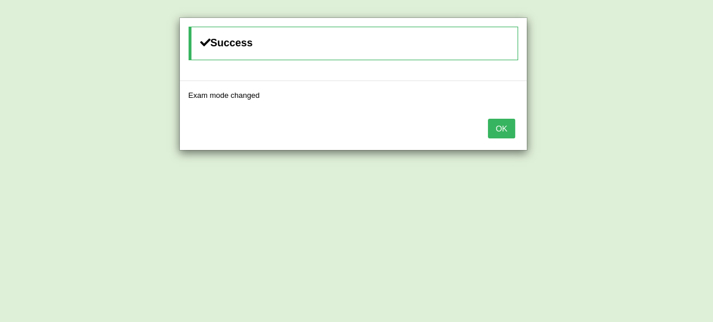
click at [503, 127] on button "OK" at bounding box center [501, 129] width 27 height 20
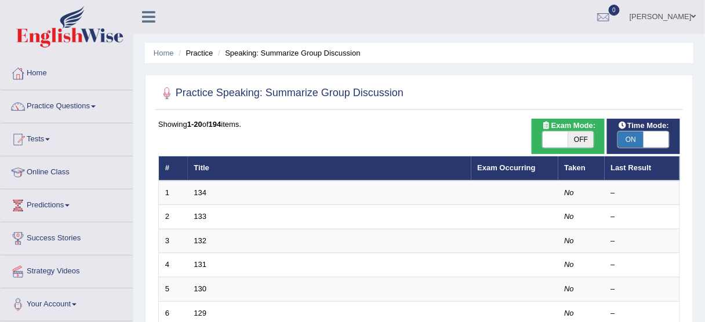
drag, startPoint x: 678, startPoint y: 2, endPoint x: 465, endPoint y: 101, distance: 235.3
click at [465, 101] on div at bounding box center [419, 94] width 522 height 24
click at [694, 14] on span at bounding box center [694, 17] width 5 height 8
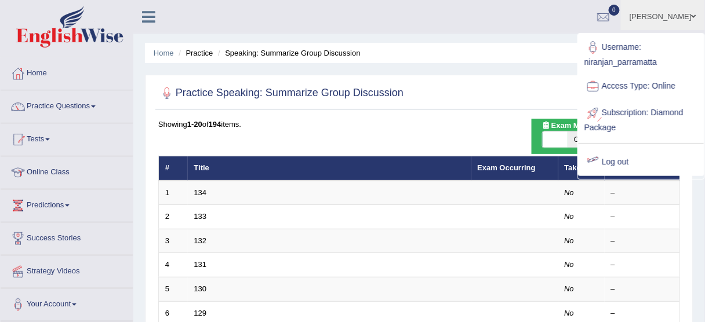
click at [634, 155] on link "Log out" at bounding box center [641, 162] width 125 height 27
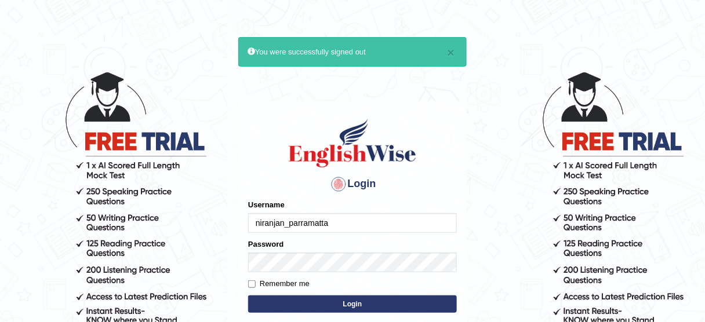
click at [396, 222] on input "niranjan_parramatta" at bounding box center [352, 223] width 209 height 20
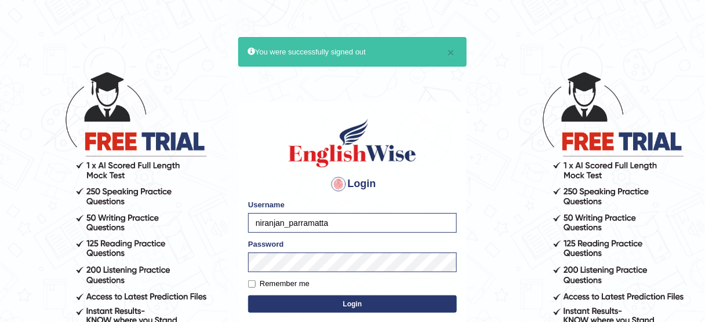
type input "bhagwantbrar"
click at [321, 304] on button "Login" at bounding box center [352, 304] width 209 height 17
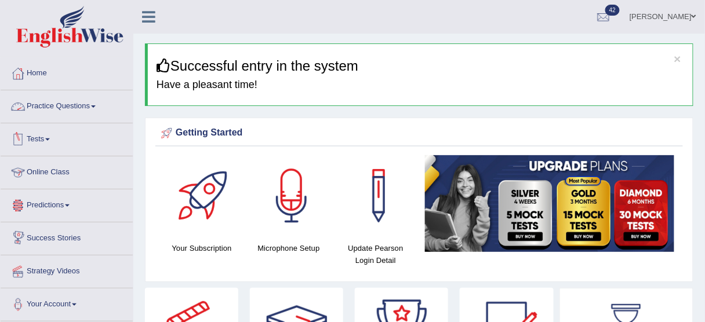
click at [110, 107] on link "Practice Questions" at bounding box center [67, 104] width 132 height 29
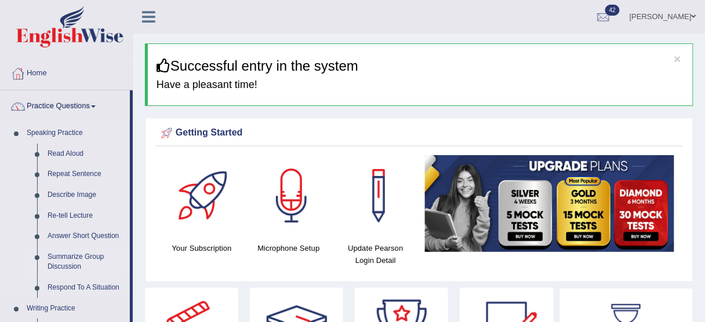
click at [89, 253] on link "Summarize Group Discussion" at bounding box center [86, 262] width 88 height 31
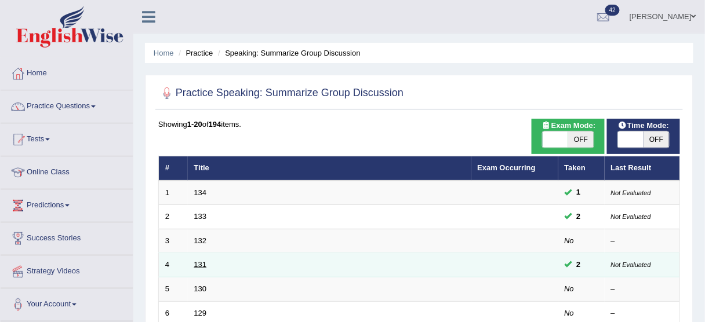
click at [195, 267] on link "131" at bounding box center [200, 264] width 13 height 9
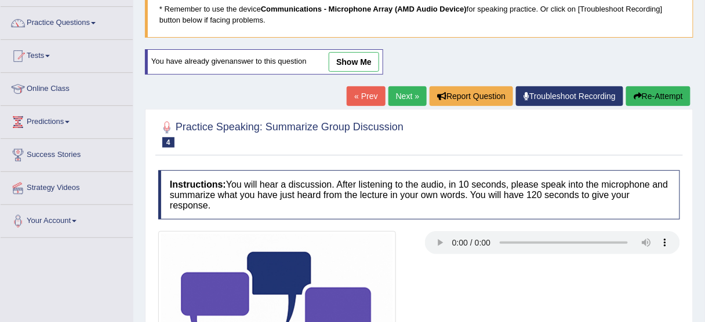
scroll to position [81, 0]
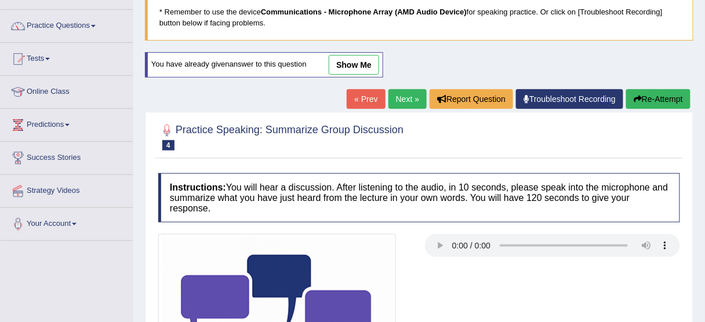
click at [352, 67] on link "show me" at bounding box center [354, 65] width 50 height 20
click at [342, 69] on div "Home Practice Speaking: Summarize Group Discussion 131 * Remember to use the de…" at bounding box center [419, 225] width 572 height 613
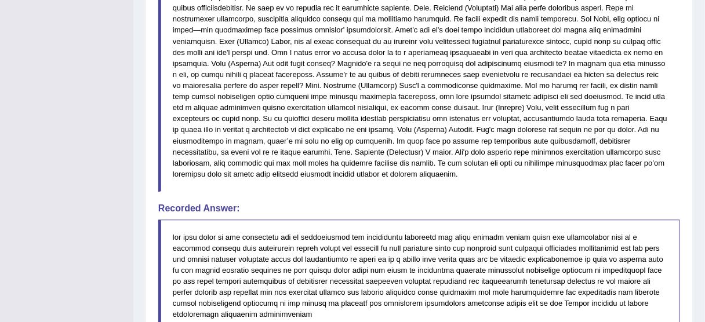
scroll to position [597, 0]
drag, startPoint x: 474, startPoint y: 145, endPoint x: 502, endPoint y: 150, distance: 28.2
click at [502, 150] on blockquote at bounding box center [419, 70] width 522 height 246
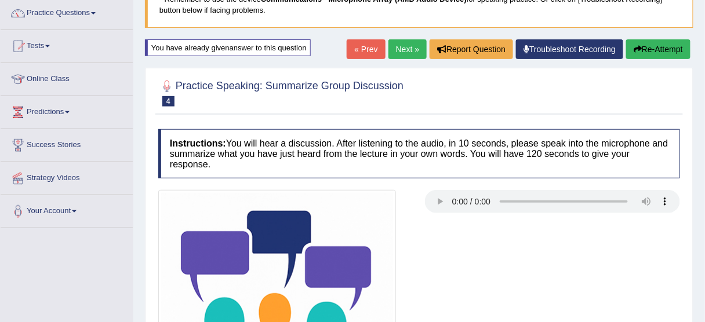
scroll to position [90, 0]
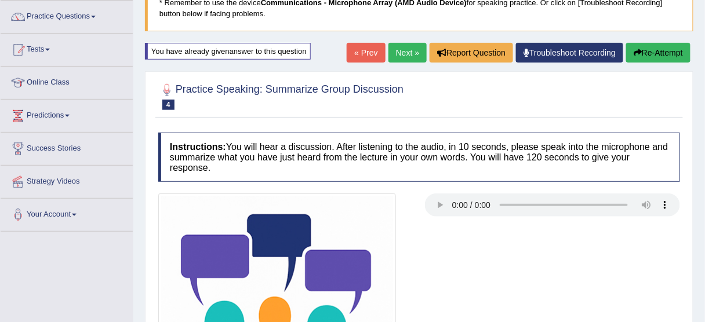
click at [394, 57] on link "Next »" at bounding box center [408, 53] width 38 height 20
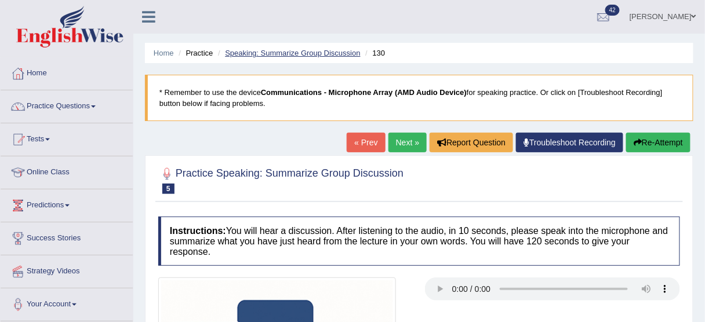
click at [271, 55] on link "Speaking: Summarize Group Discussion" at bounding box center [292, 53] width 135 height 9
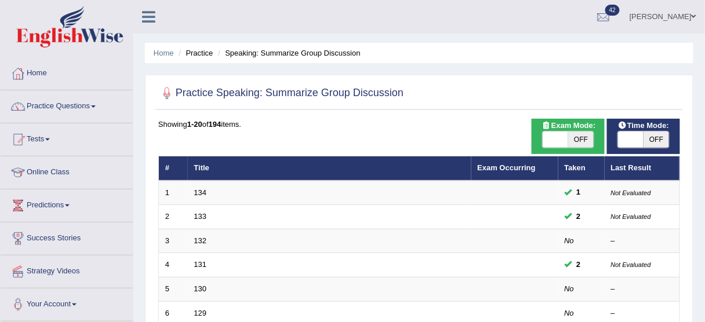
click at [648, 142] on span "OFF" at bounding box center [657, 140] width 26 height 16
checkbox input "true"
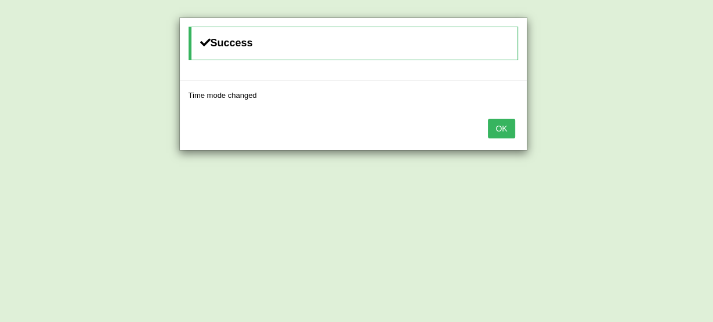
click at [500, 122] on button "OK" at bounding box center [501, 129] width 27 height 20
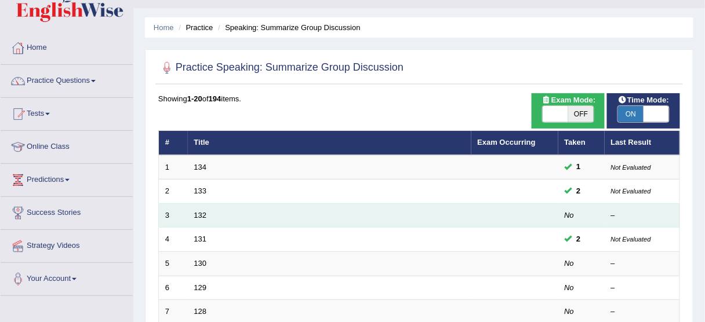
scroll to position [27, 0]
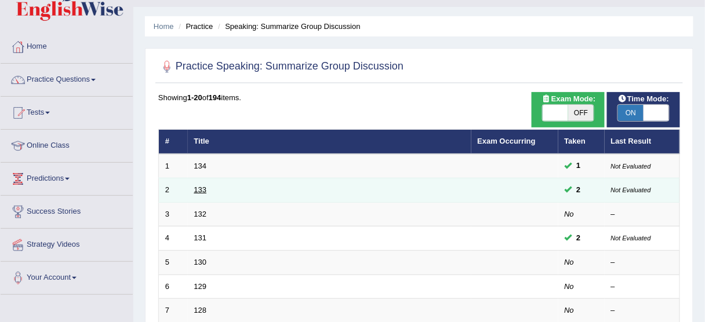
click at [204, 187] on link "133" at bounding box center [200, 190] width 13 height 9
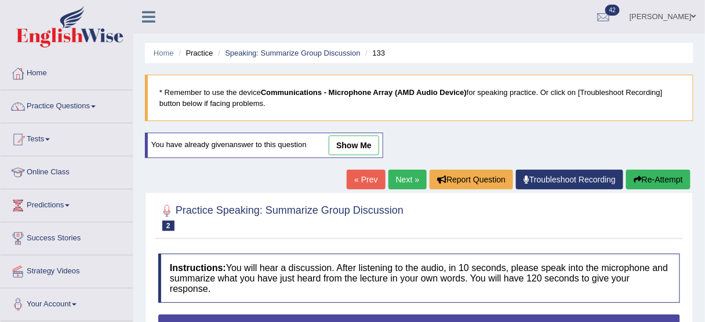
click at [358, 144] on link "show me" at bounding box center [354, 146] width 50 height 20
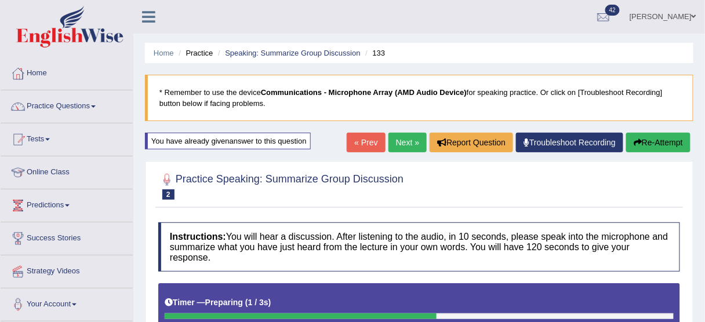
click at [415, 135] on link "Next »" at bounding box center [408, 143] width 38 height 20
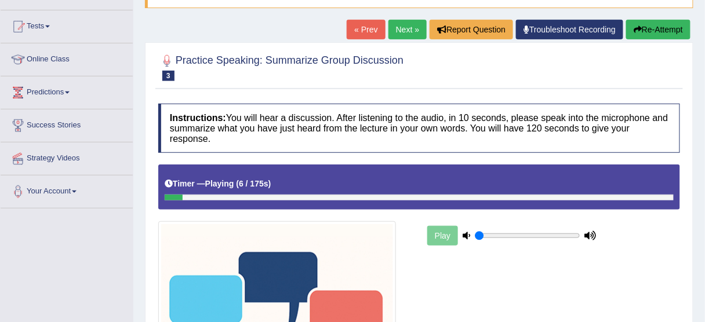
scroll to position [113, 0]
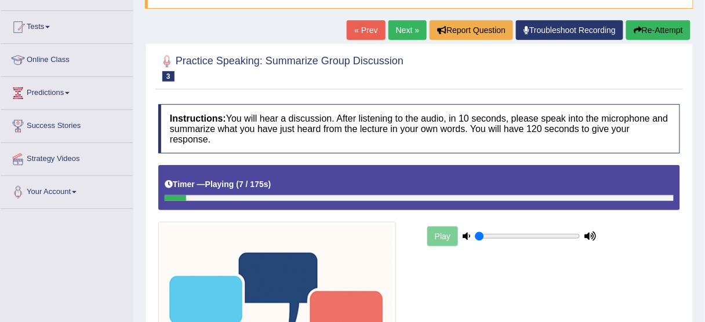
click at [398, 31] on link "Next »" at bounding box center [408, 30] width 38 height 20
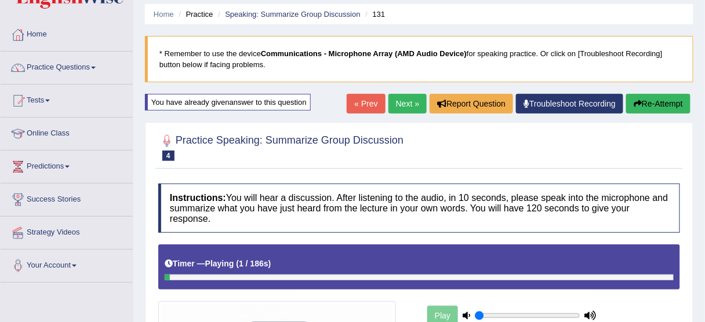
scroll to position [39, 0]
click at [400, 106] on link "Next »" at bounding box center [408, 104] width 38 height 20
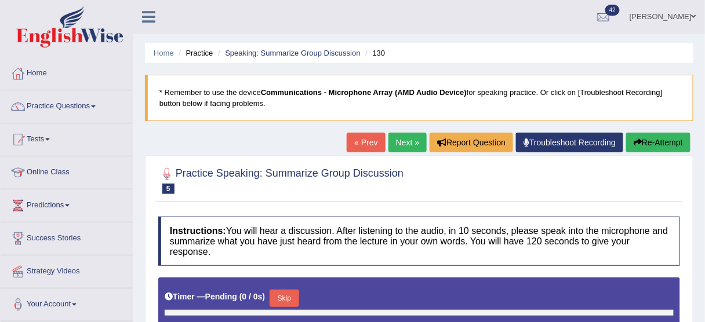
type input "0.05"
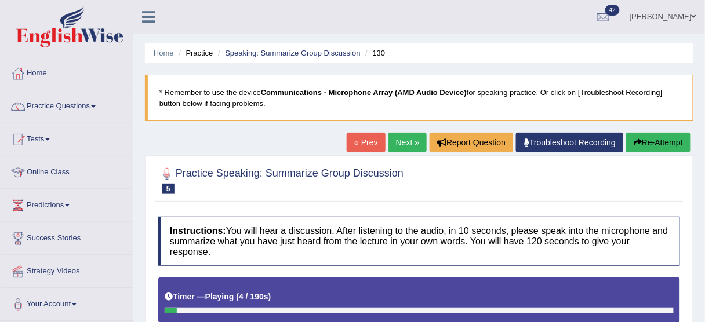
click at [402, 144] on link "Next »" at bounding box center [408, 143] width 38 height 20
drag, startPoint x: 639, startPoint y: 154, endPoint x: 646, endPoint y: 147, distance: 9.8
click at [646, 147] on div "Home Practice Speaking: Summarize Group Discussion 129 * Remember to use the de…" at bounding box center [419, 316] width 572 height 633
click at [646, 147] on button "Re-Attempt" at bounding box center [658, 143] width 64 height 20
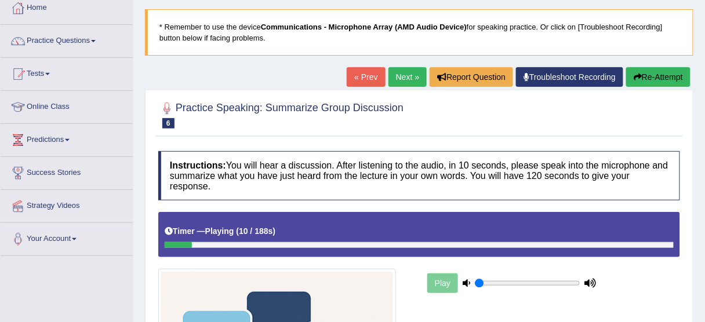
scroll to position [31, 0]
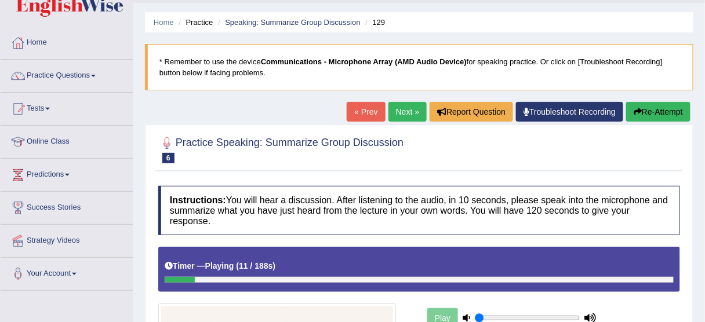
click at [647, 115] on button "Re-Attempt" at bounding box center [658, 112] width 64 height 20
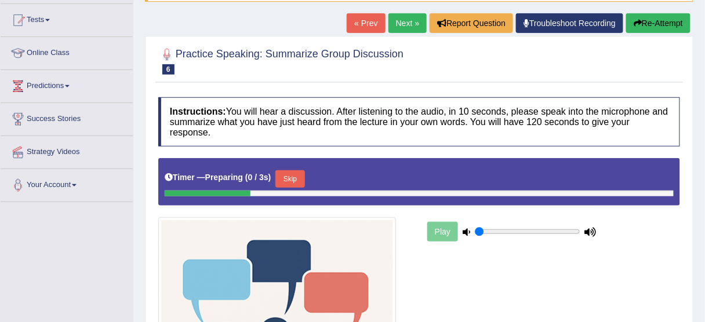
scroll to position [121, 0]
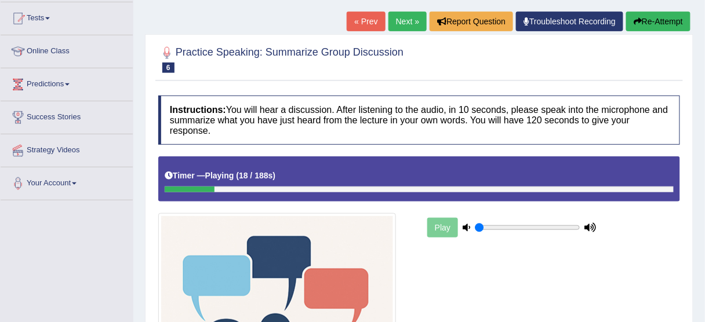
click at [665, 17] on button "Re-Attempt" at bounding box center [658, 22] width 64 height 20
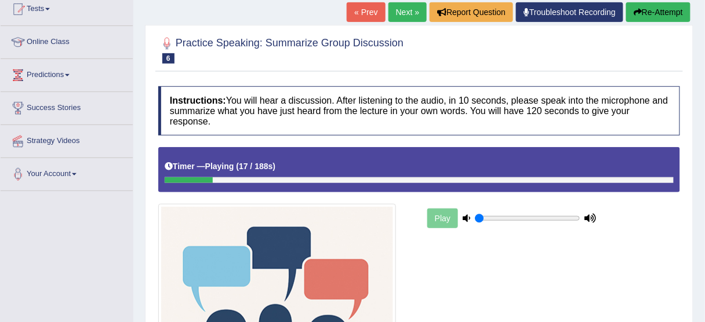
click at [665, 17] on button "Re-Attempt" at bounding box center [658, 12] width 64 height 20
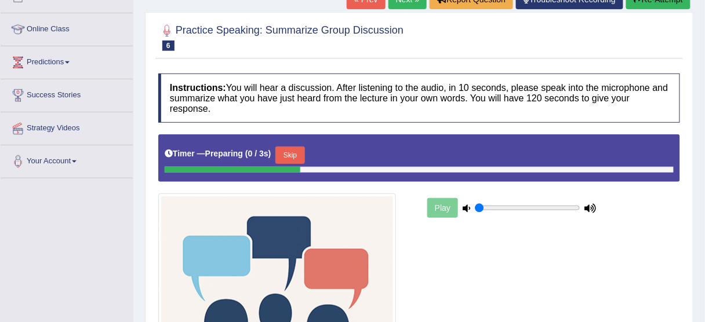
scroll to position [130, 0]
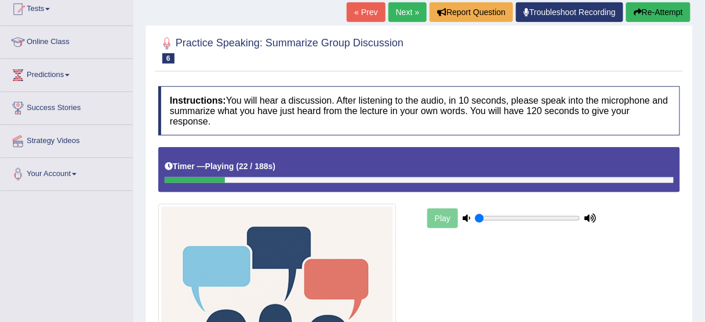
click at [665, 17] on button "Re-Attempt" at bounding box center [658, 12] width 64 height 20
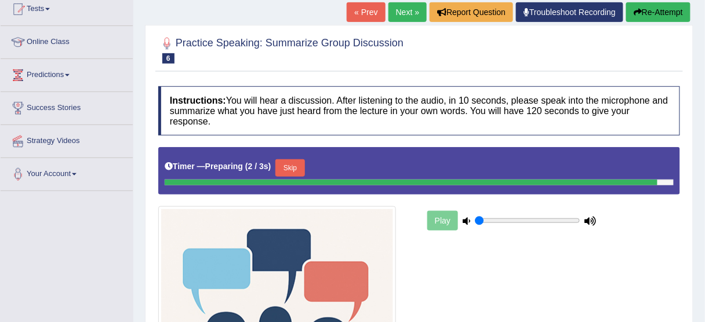
click at [500, 223] on div "Play" at bounding box center [512, 220] width 174 height 29
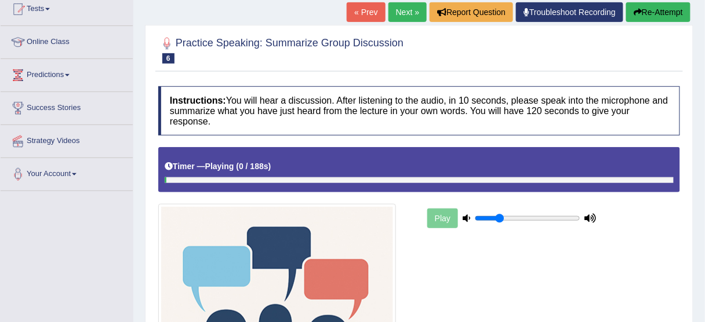
click at [499, 218] on input "range" at bounding box center [528, 218] width 106 height 9
click at [482, 217] on input "range" at bounding box center [528, 218] width 106 height 9
click at [502, 214] on input "range" at bounding box center [528, 218] width 106 height 9
type input "0.15"
click at [489, 214] on input "range" at bounding box center [528, 218] width 106 height 9
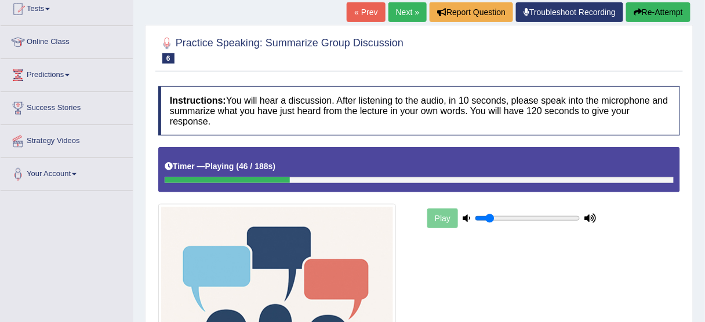
click at [675, 10] on button "Re-Attempt" at bounding box center [658, 12] width 64 height 20
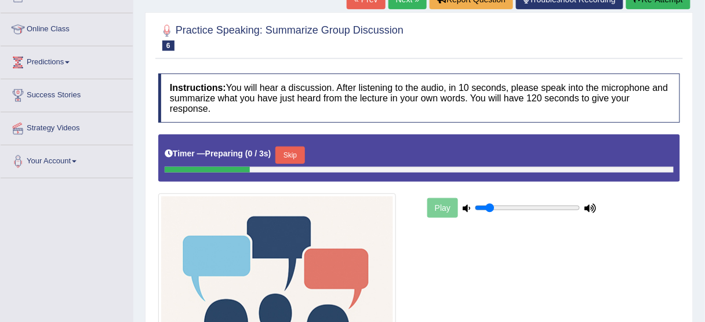
scroll to position [130, 0]
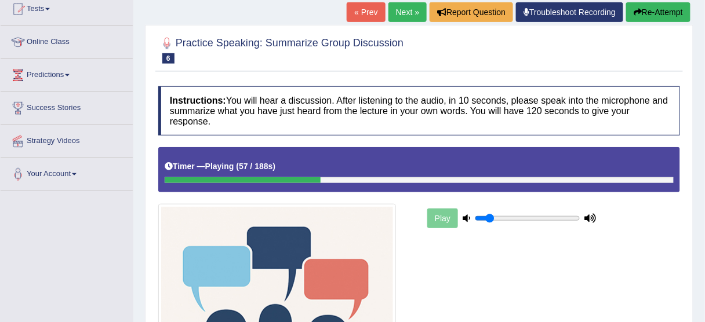
click at [675, 10] on button "Re-Attempt" at bounding box center [658, 12] width 64 height 20
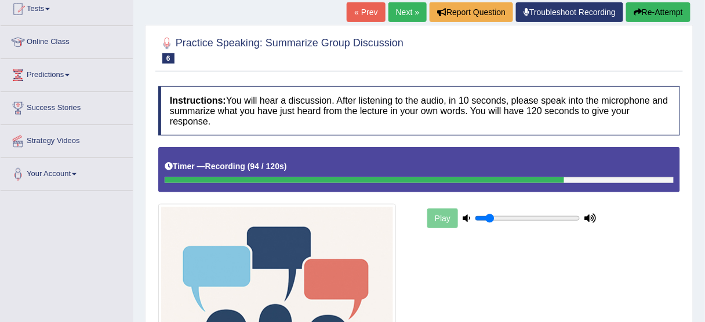
drag, startPoint x: 0, startPoint y: 0, endPoint x: 712, endPoint y: -56, distance: 714.4
click at [705, 0] on html "Toggle navigation Home Practice Questions Speaking Practice Read Aloud Repeat S…" at bounding box center [352, 31] width 705 height 322
drag, startPoint x: 593, startPoint y: 136, endPoint x: 593, endPoint y: 128, distance: 7.5
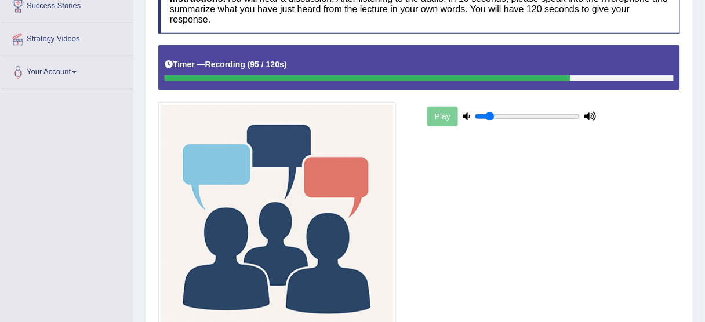
scroll to position [337, 0]
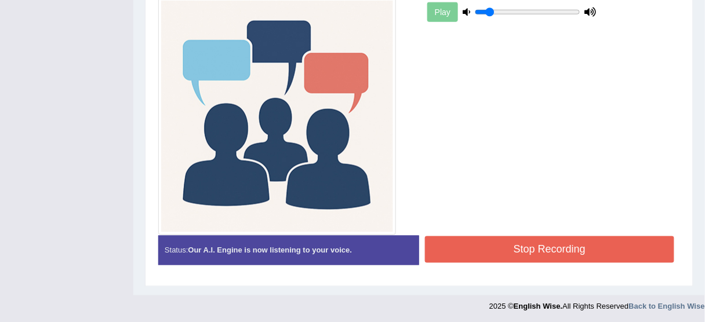
click at [552, 252] on button "Stop Recording" at bounding box center [549, 250] width 249 height 27
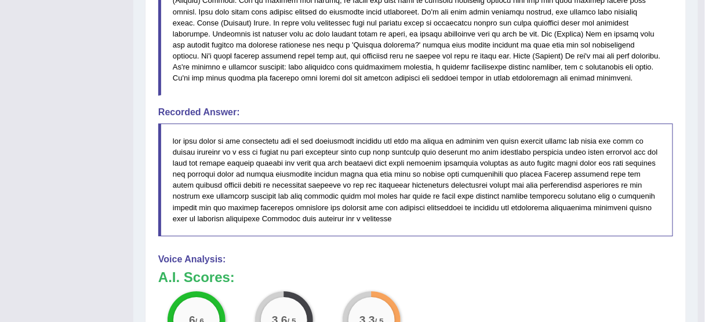
drag, startPoint x: 596, startPoint y: 184, endPoint x: 600, endPoint y: 134, distance: 50.1
click at [600, 134] on blockquote at bounding box center [415, 180] width 515 height 113
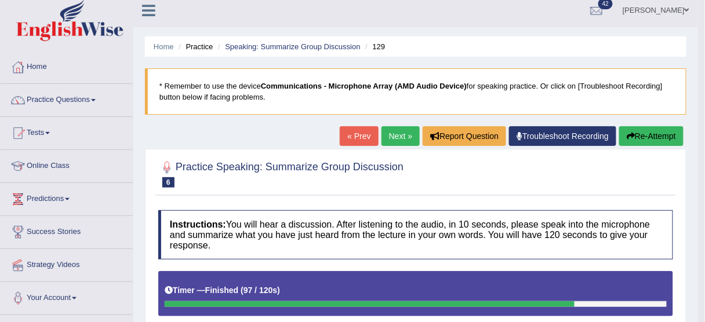
scroll to position [0, 0]
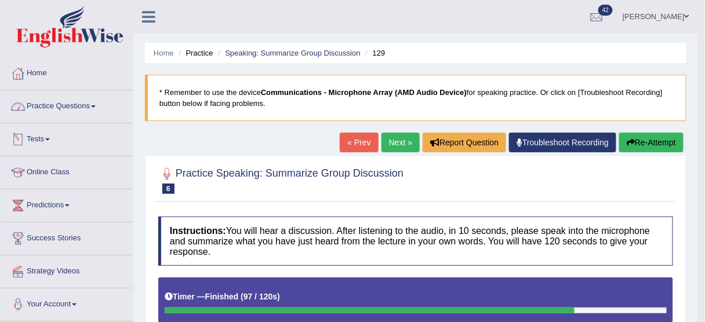
click at [92, 109] on link "Practice Questions" at bounding box center [67, 104] width 132 height 29
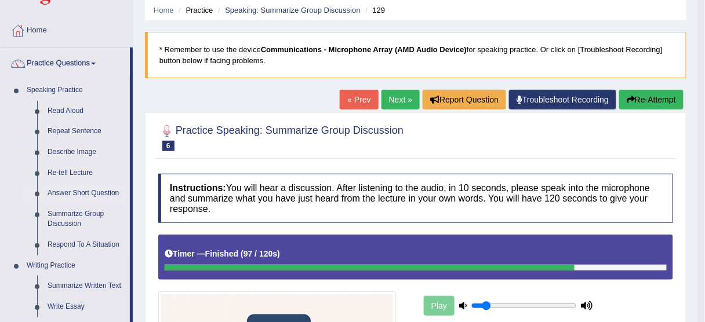
scroll to position [44, 0]
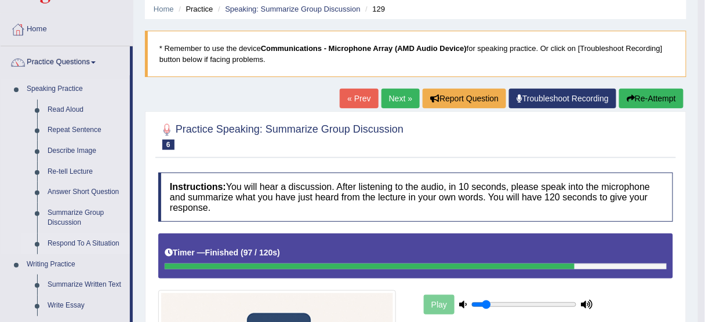
click at [99, 241] on link "Respond To A Situation" at bounding box center [86, 244] width 88 height 21
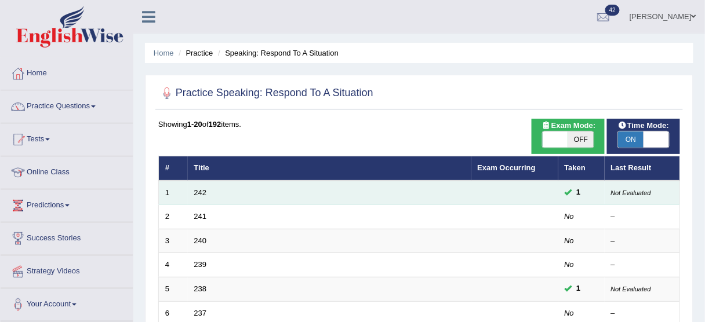
click at [202, 187] on td "242" at bounding box center [330, 193] width 284 height 24
click at [201, 190] on link "242" at bounding box center [200, 192] width 13 height 9
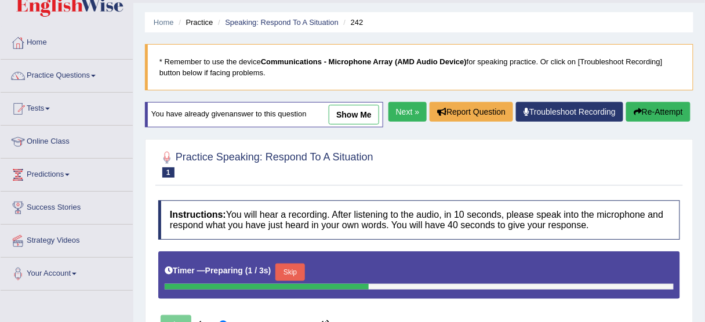
scroll to position [32, 0]
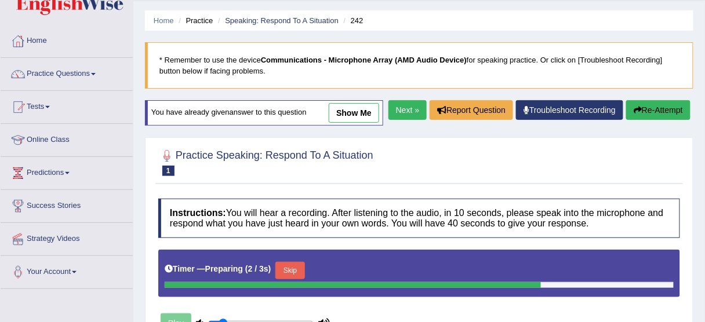
click at [371, 113] on link "show me" at bounding box center [354, 113] width 50 height 20
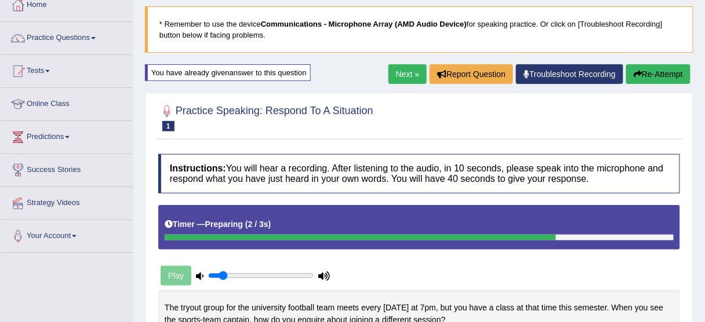
scroll to position [67, 0]
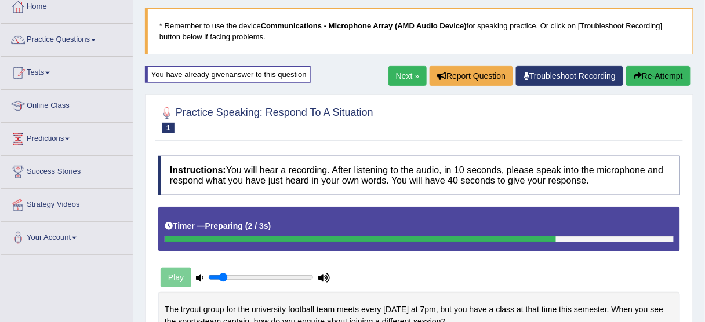
click at [410, 72] on link "Next »" at bounding box center [408, 76] width 38 height 20
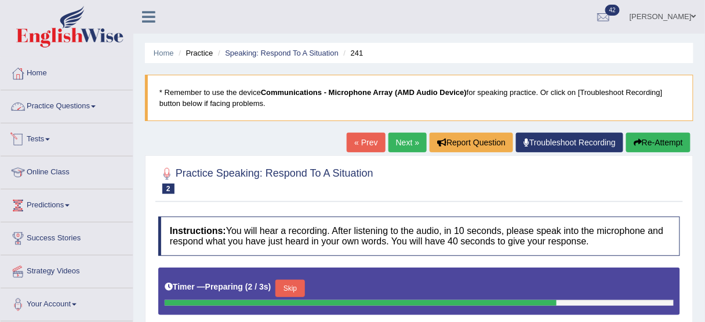
click at [95, 111] on link "Practice Questions" at bounding box center [67, 104] width 132 height 29
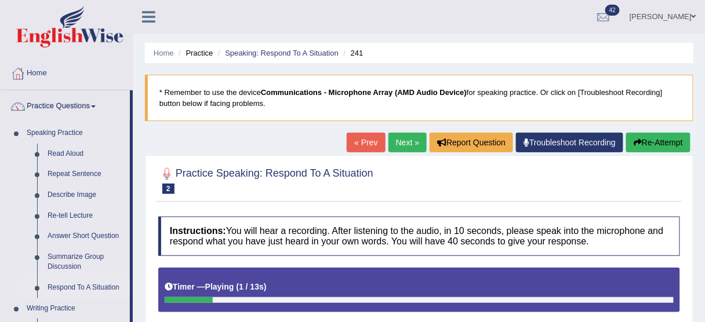
click at [67, 281] on link "Respond To A Situation" at bounding box center [86, 288] width 88 height 21
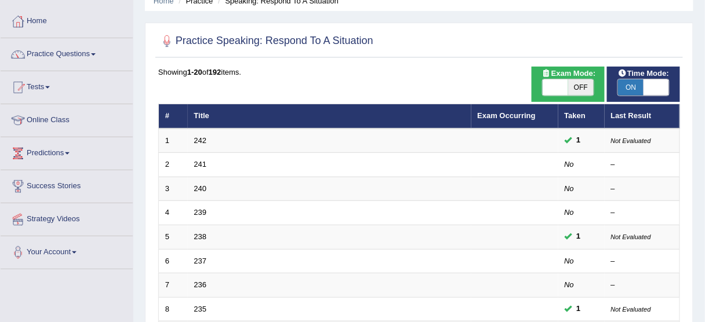
scroll to position [52, 0]
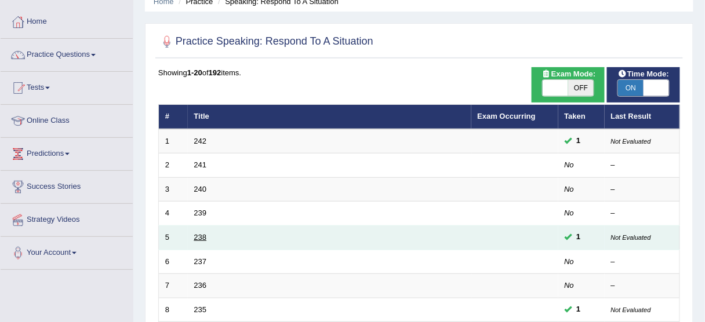
click at [196, 233] on link "238" at bounding box center [200, 237] width 13 height 9
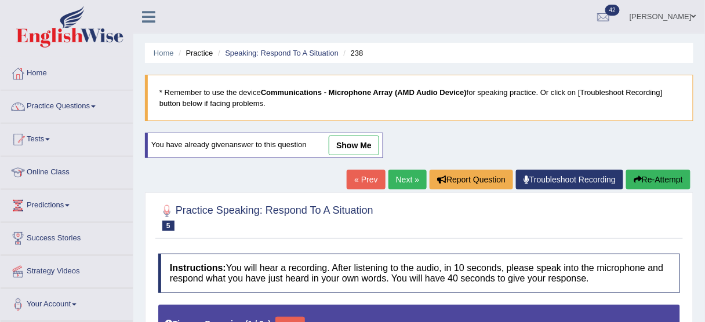
click at [354, 147] on link "show me" at bounding box center [354, 146] width 50 height 20
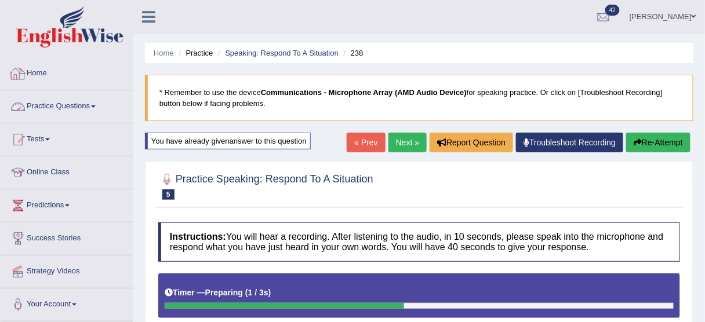
click at [64, 107] on link "Practice Questions" at bounding box center [67, 104] width 132 height 29
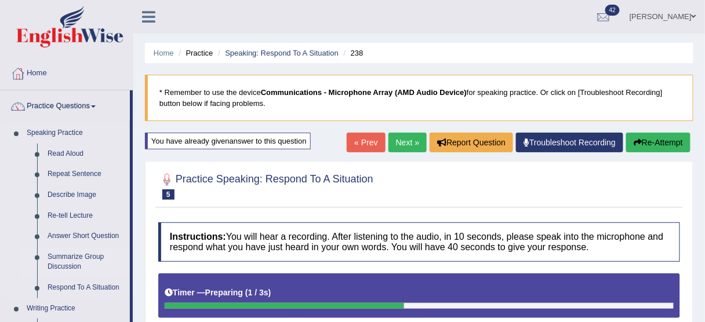
click at [76, 256] on link "Summarize Group Discussion" at bounding box center [86, 262] width 88 height 31
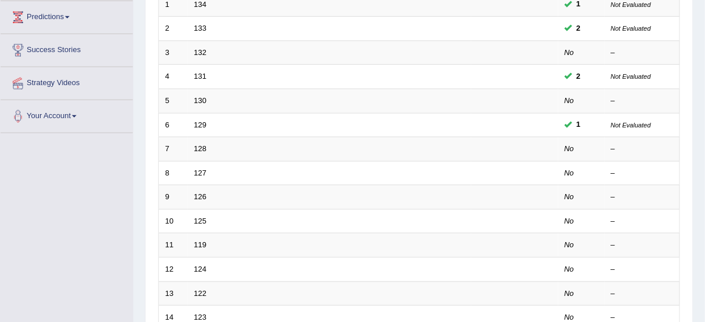
scroll to position [191, 0]
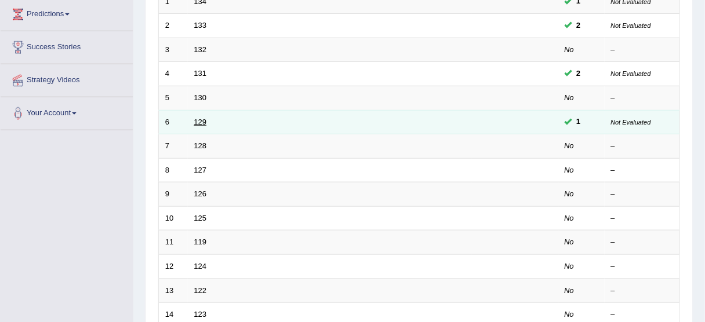
click at [201, 119] on link "129" at bounding box center [200, 122] width 13 height 9
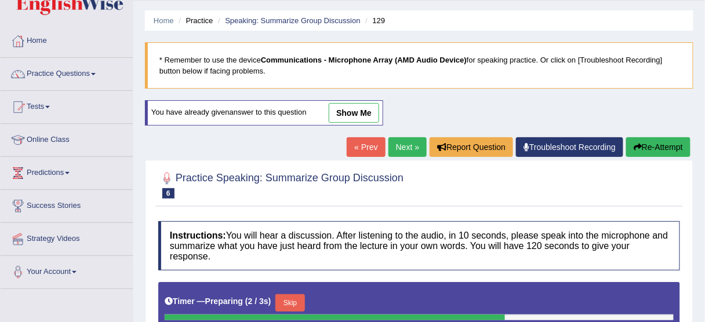
scroll to position [32, 0]
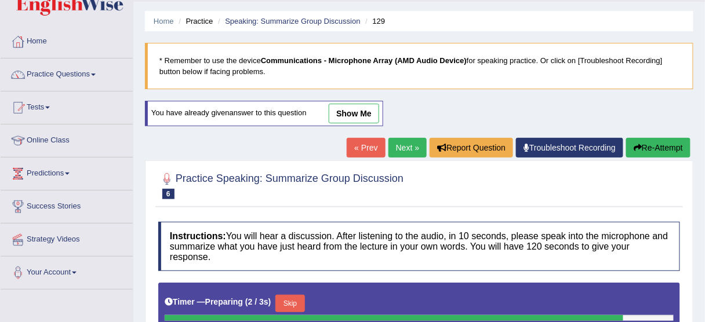
click at [355, 107] on link "show me" at bounding box center [354, 114] width 50 height 20
click at [344, 128] on div "Home Practice Speaking: Summarize Group Discussion 129 * Remember to use the de…" at bounding box center [419, 304] width 572 height 672
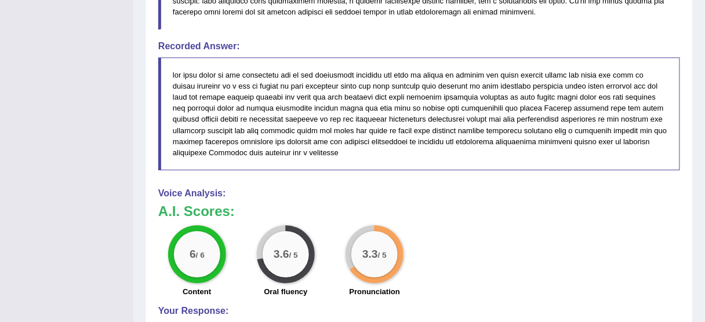
scroll to position [846, 0]
